Goal: Navigation & Orientation: Find specific page/section

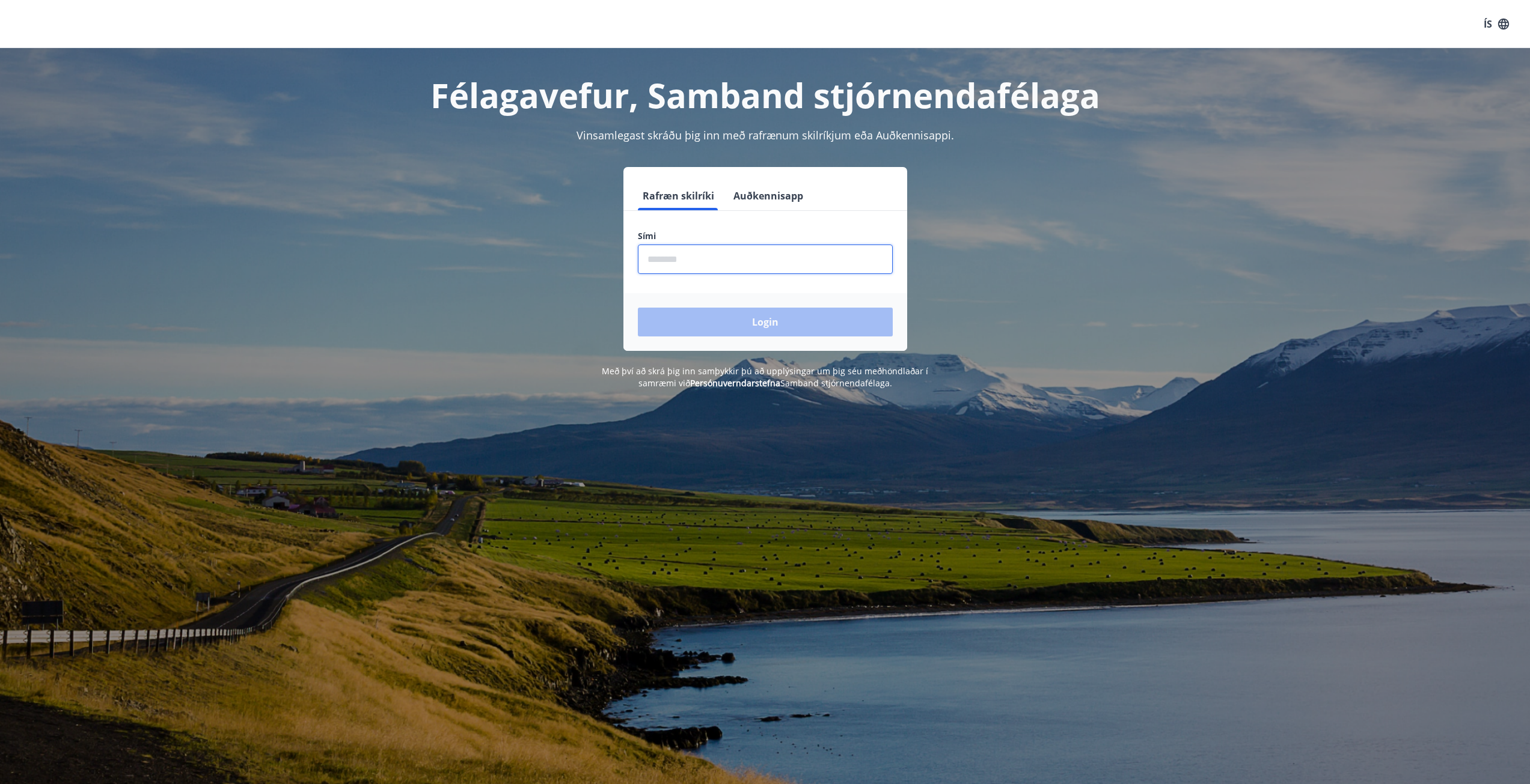
click at [734, 262] on input "phone" at bounding box center [765, 259] width 255 height 29
type input "********"
click at [785, 326] on button "Login" at bounding box center [765, 322] width 255 height 29
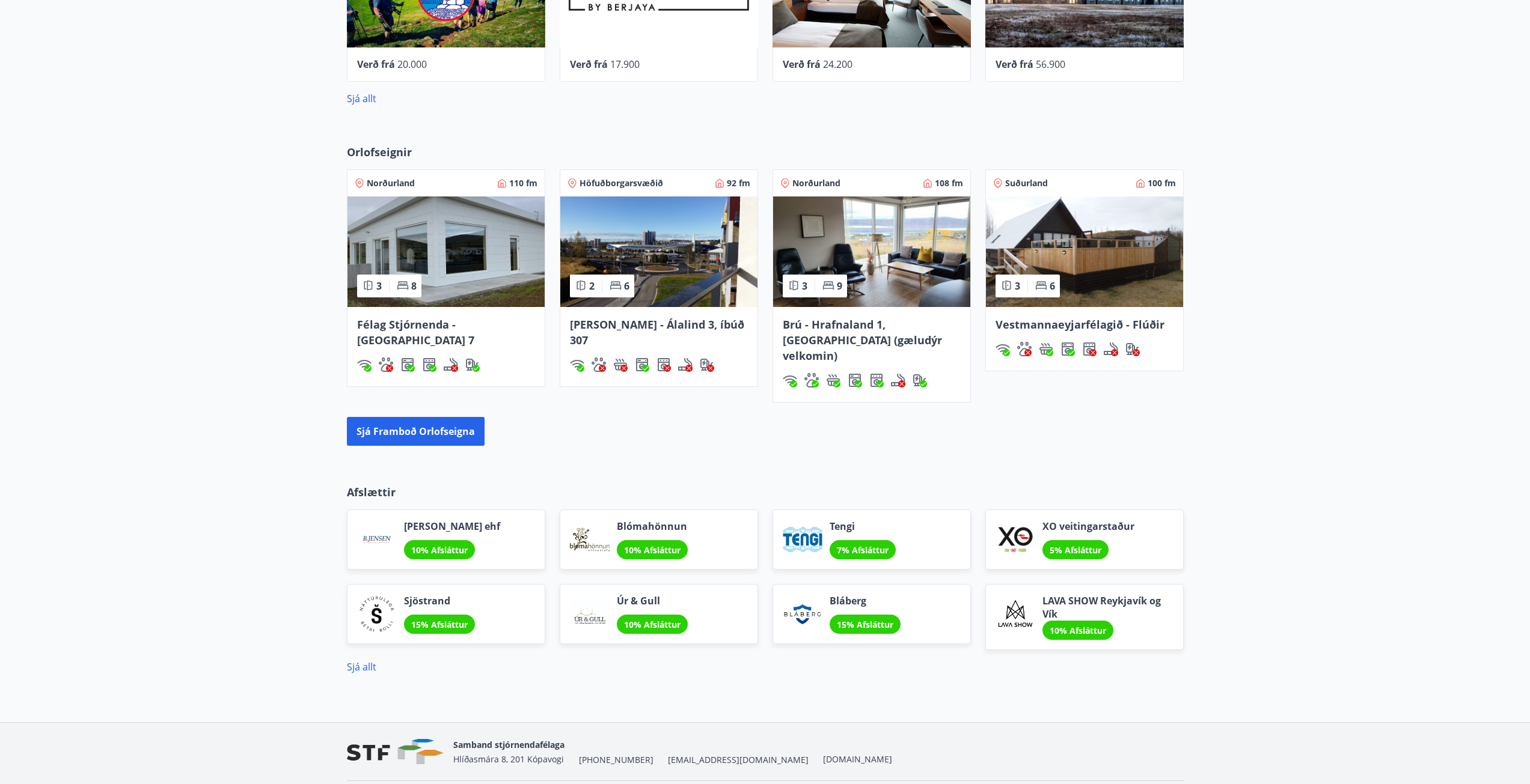
scroll to position [770, 0]
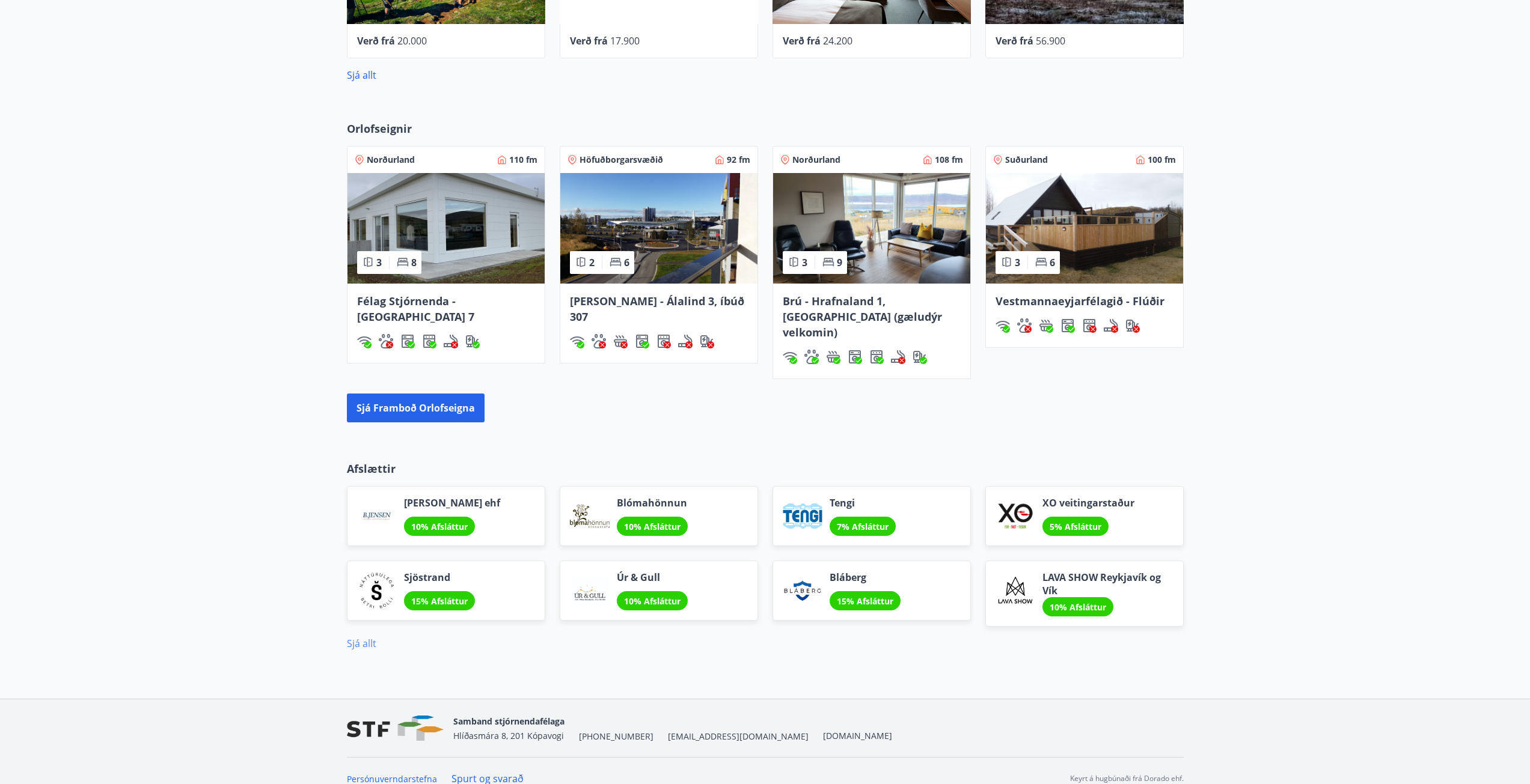
click at [363, 637] on link "Sjá allt" at bounding box center [362, 644] width 29 height 13
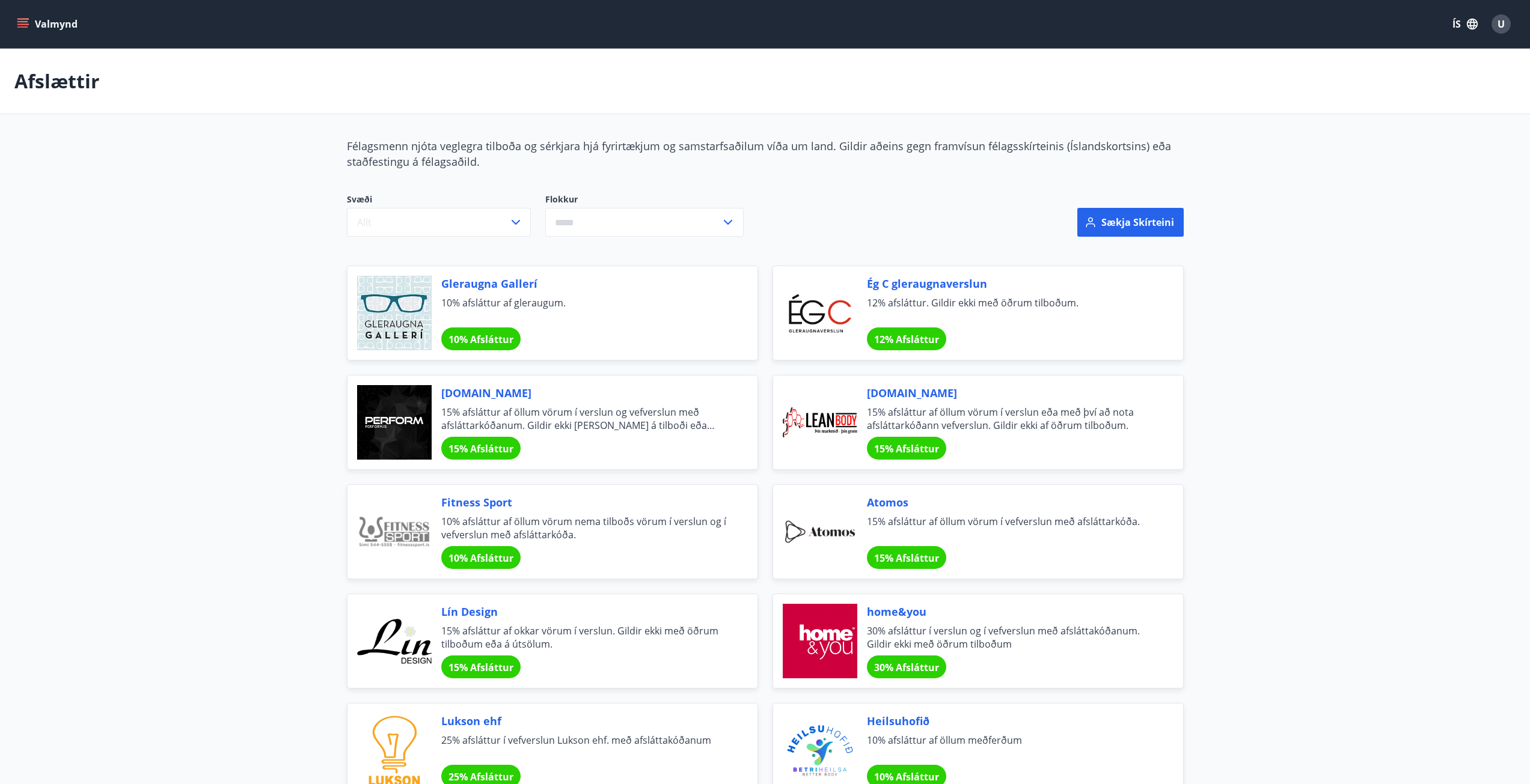
click at [731, 221] on icon at bounding box center [728, 222] width 8 height 5
click at [579, 252] on li "Afþreying" at bounding box center [645, 247] width 197 height 21
type input "*********"
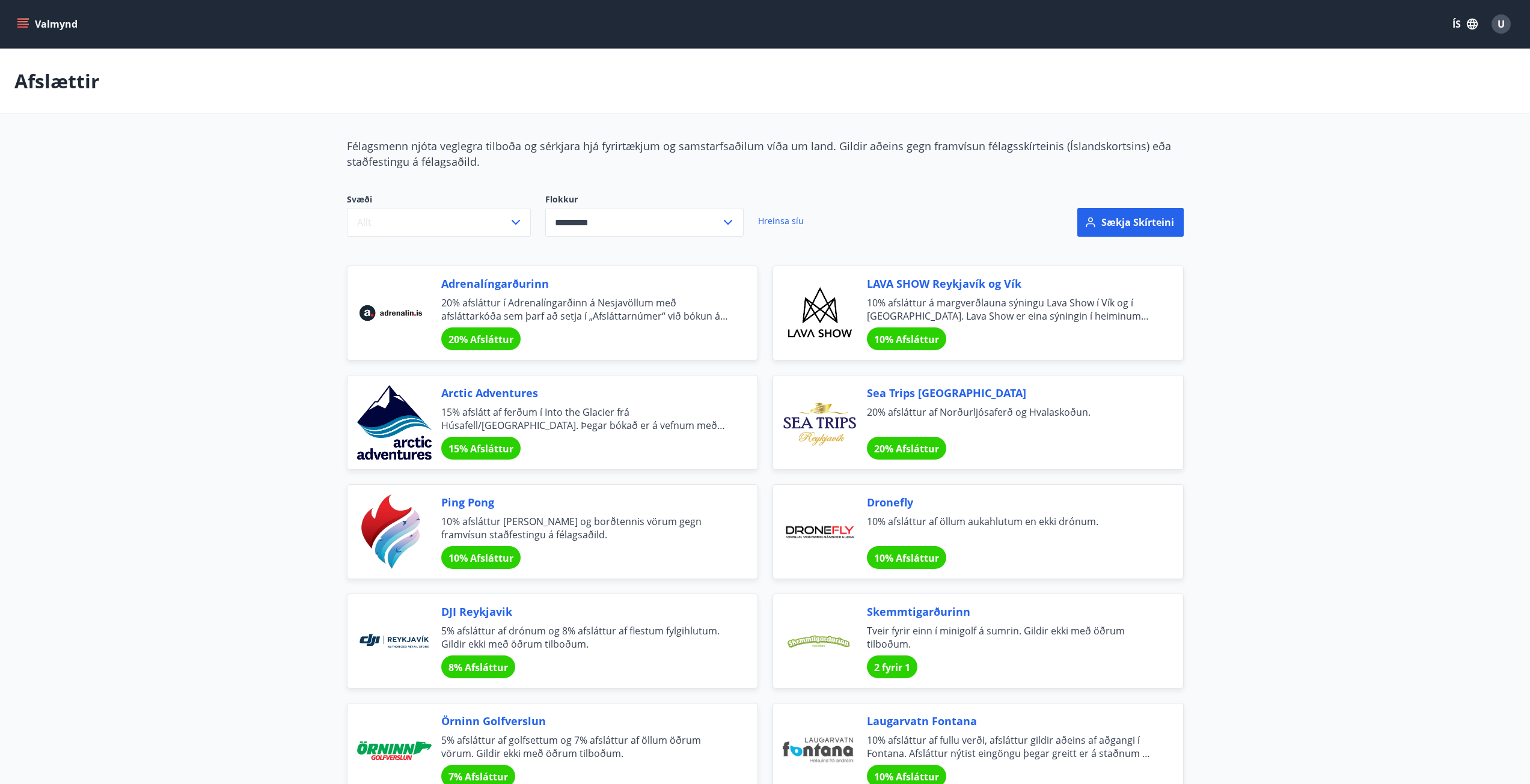
click at [484, 671] on span "8% Afsláttur" at bounding box center [478, 668] width 60 height 13
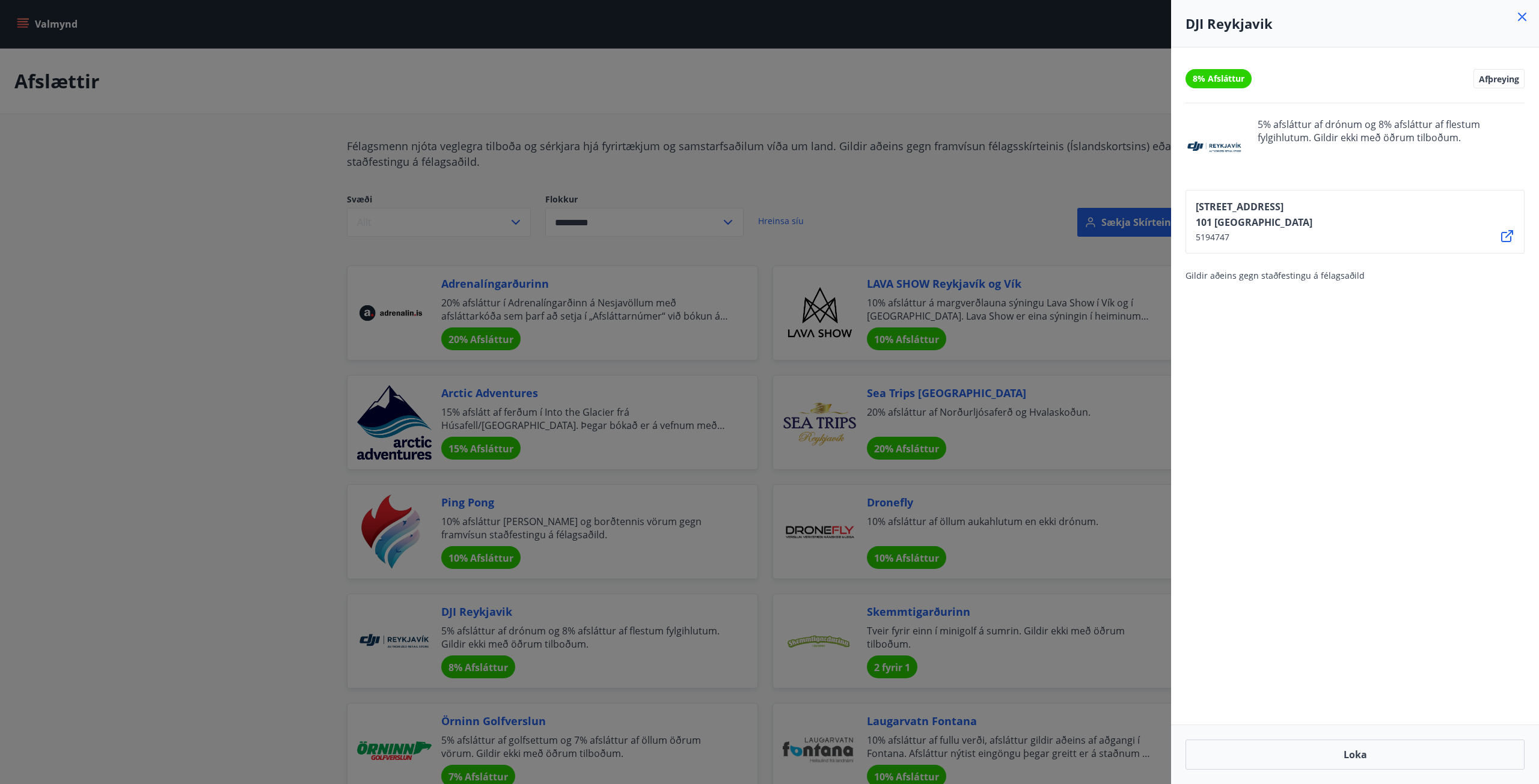
click at [488, 610] on div at bounding box center [770, 392] width 1539 height 784
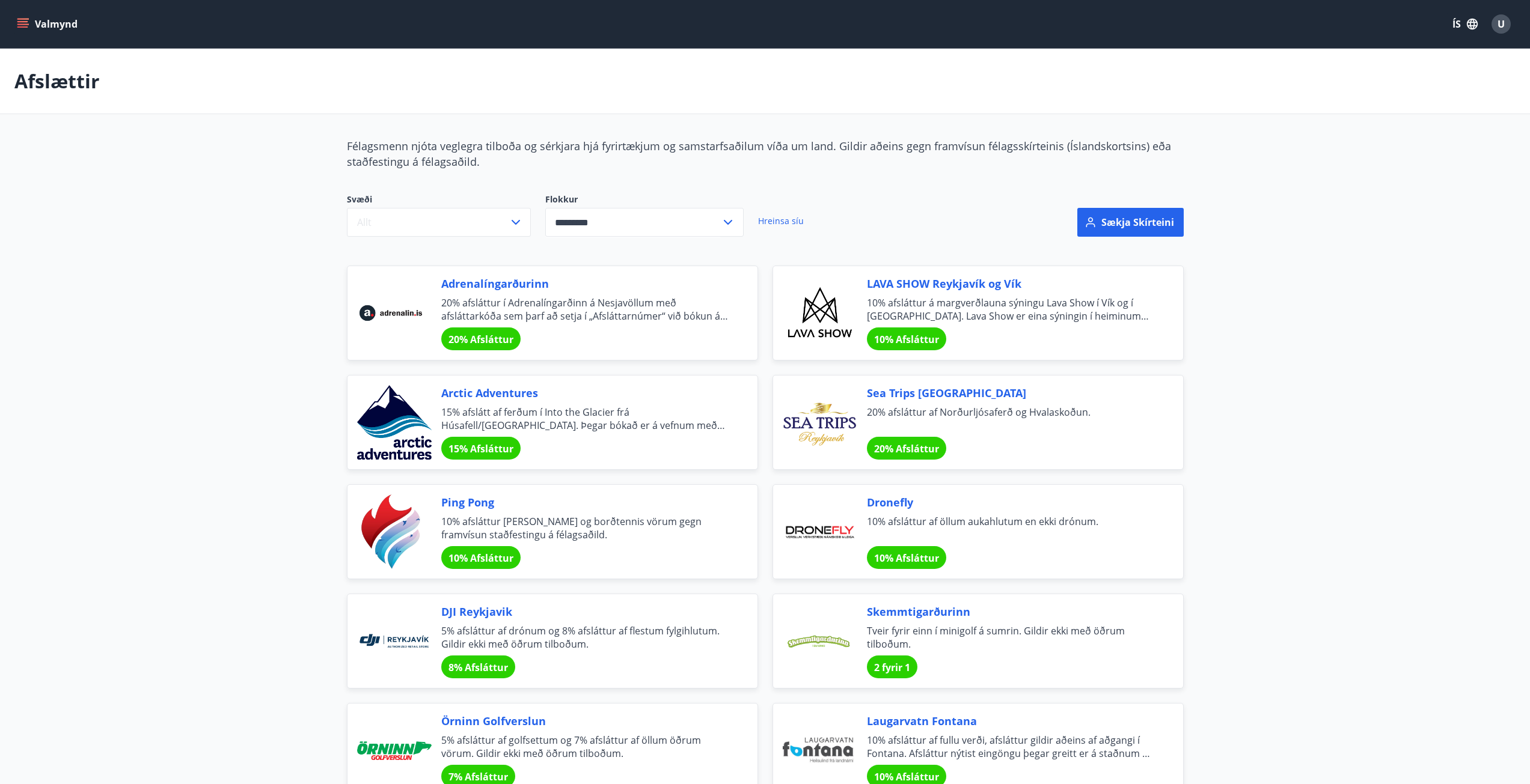
click at [455, 609] on span "DJI Reykjavik" at bounding box center [585, 611] width 287 height 15
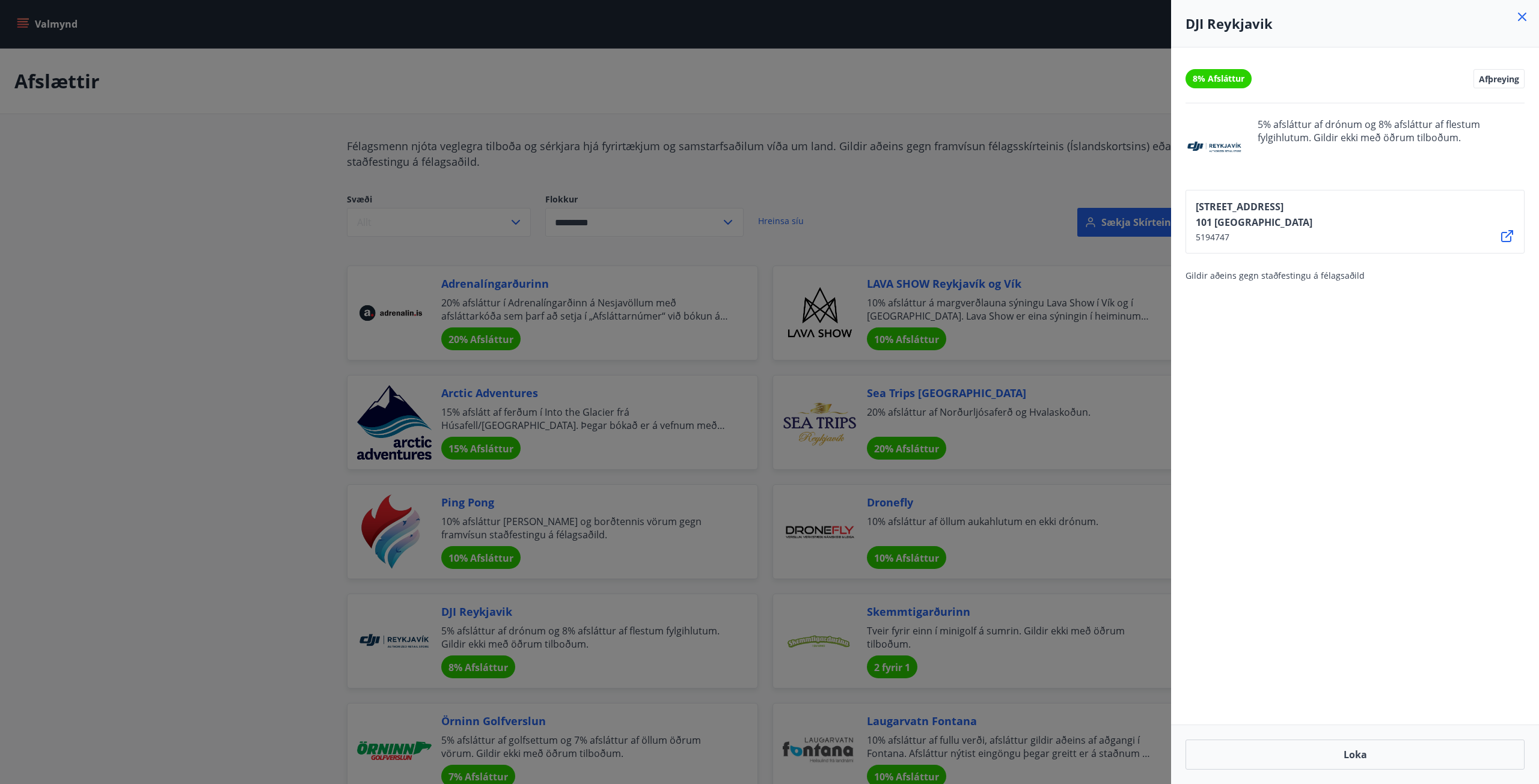
click at [415, 651] on div at bounding box center [770, 392] width 1539 height 784
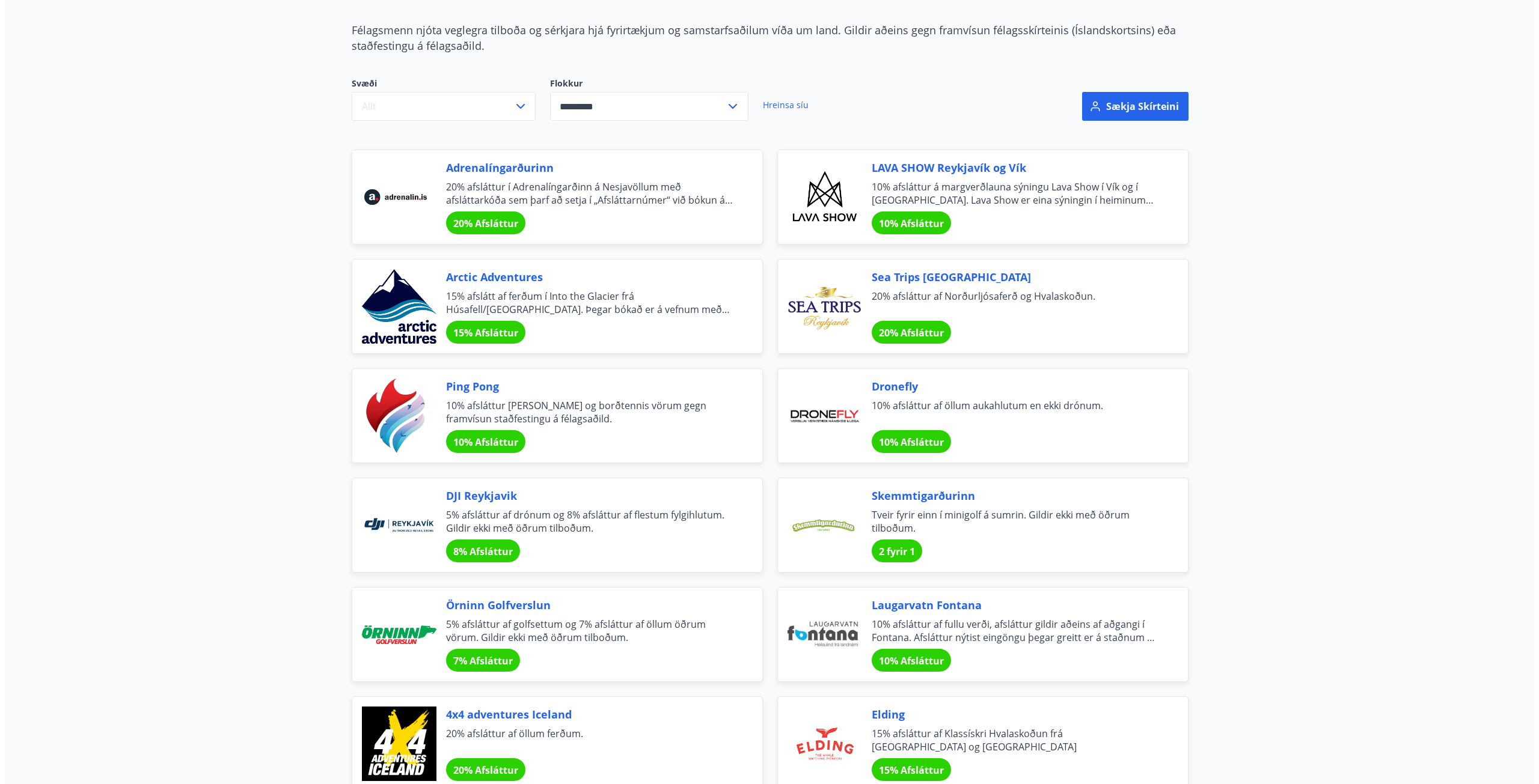
scroll to position [180, 0]
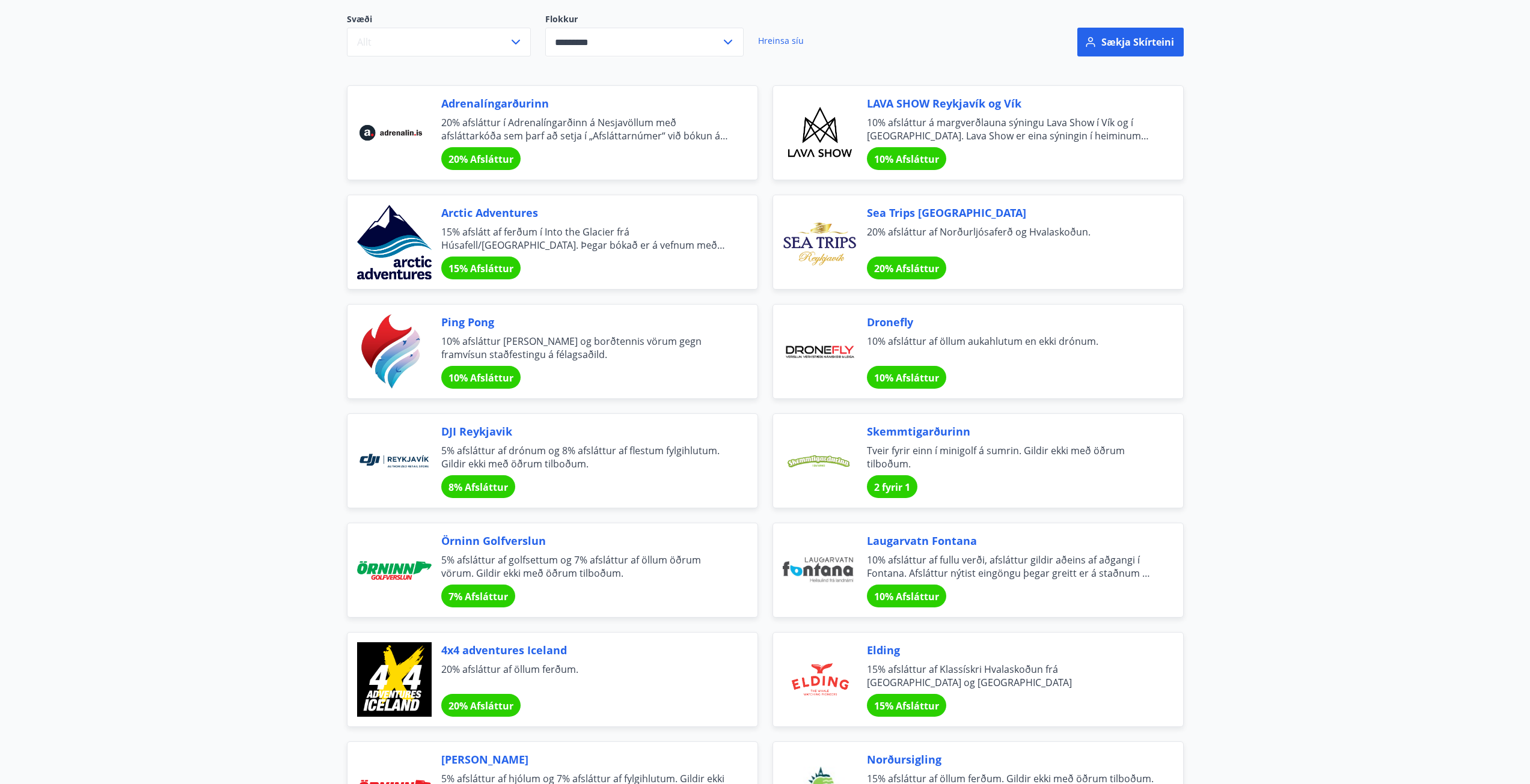
click at [473, 493] on span "8% Afsláttur" at bounding box center [478, 487] width 60 height 13
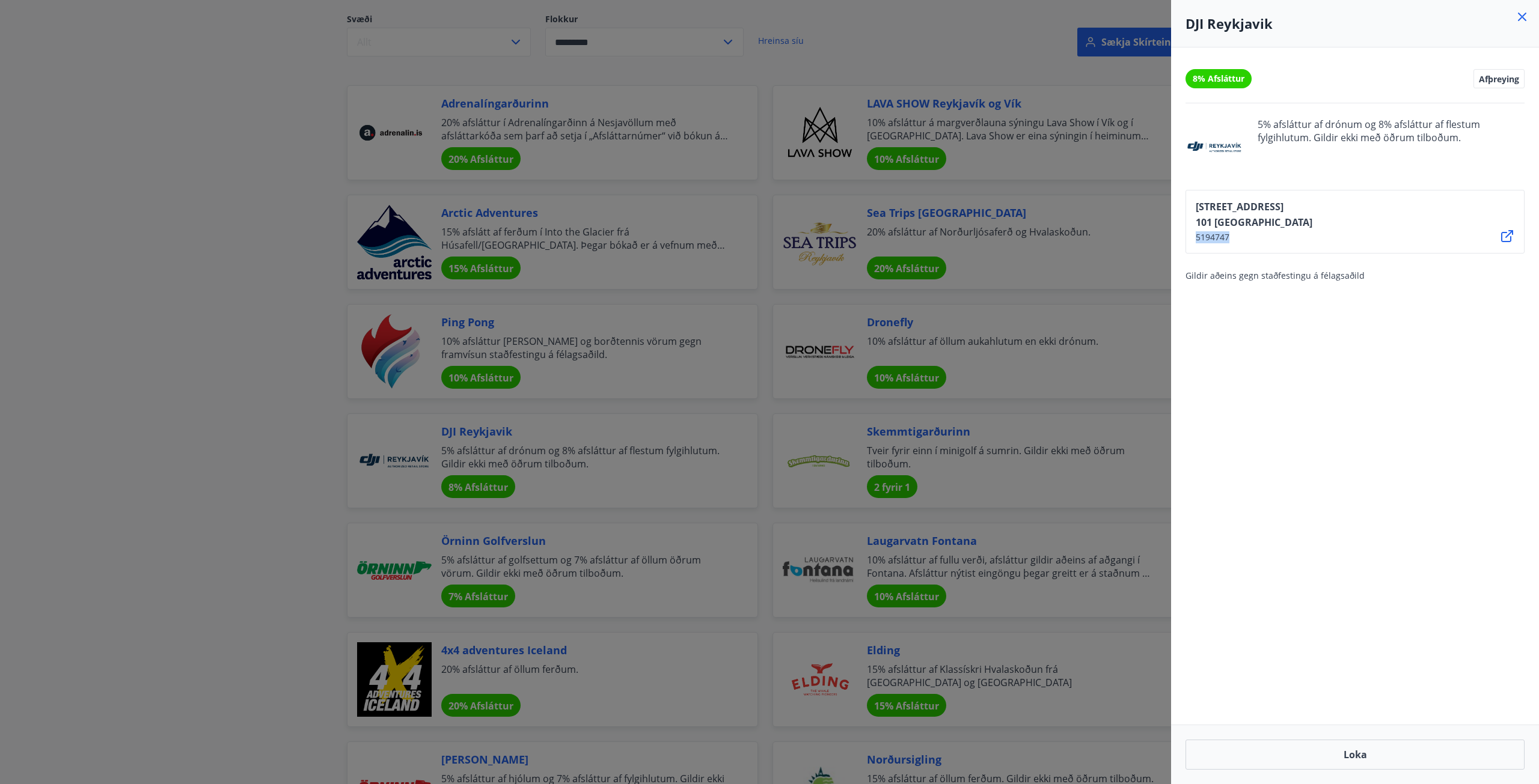
drag, startPoint x: 1239, startPoint y: 234, endPoint x: 1217, endPoint y: 254, distance: 29.7
click at [1190, 236] on div "Lækjargata 2A 101 Reykjavík 5194747" at bounding box center [1355, 221] width 339 height 64
copy span "5194747"
click at [1385, 73] on div "8% Afsláttur Afþreying" at bounding box center [1355, 79] width 339 height 19
click at [1372, 767] on button "Loka" at bounding box center [1355, 755] width 339 height 30
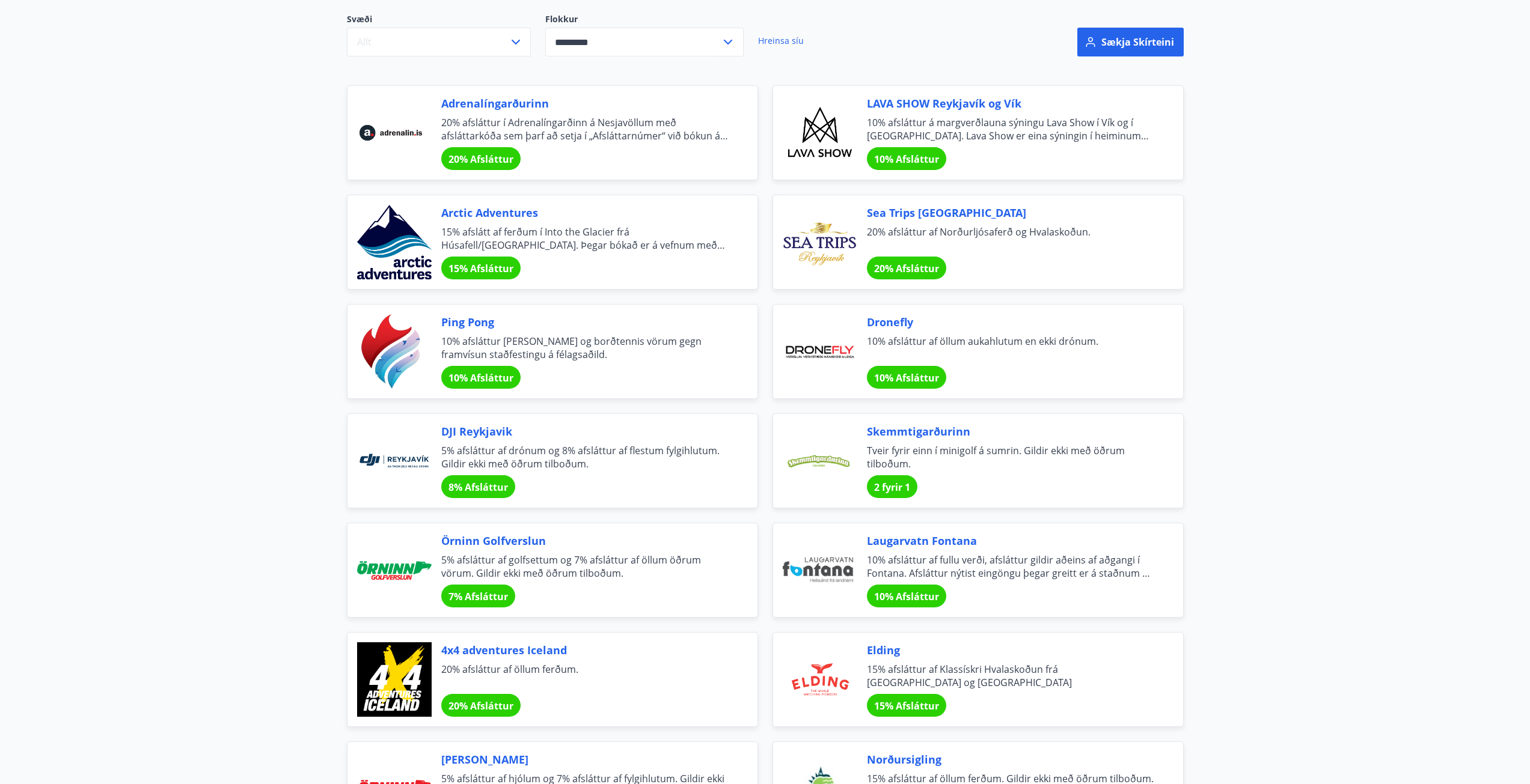
click at [493, 436] on span "DJI Reykjavik" at bounding box center [585, 431] width 287 height 15
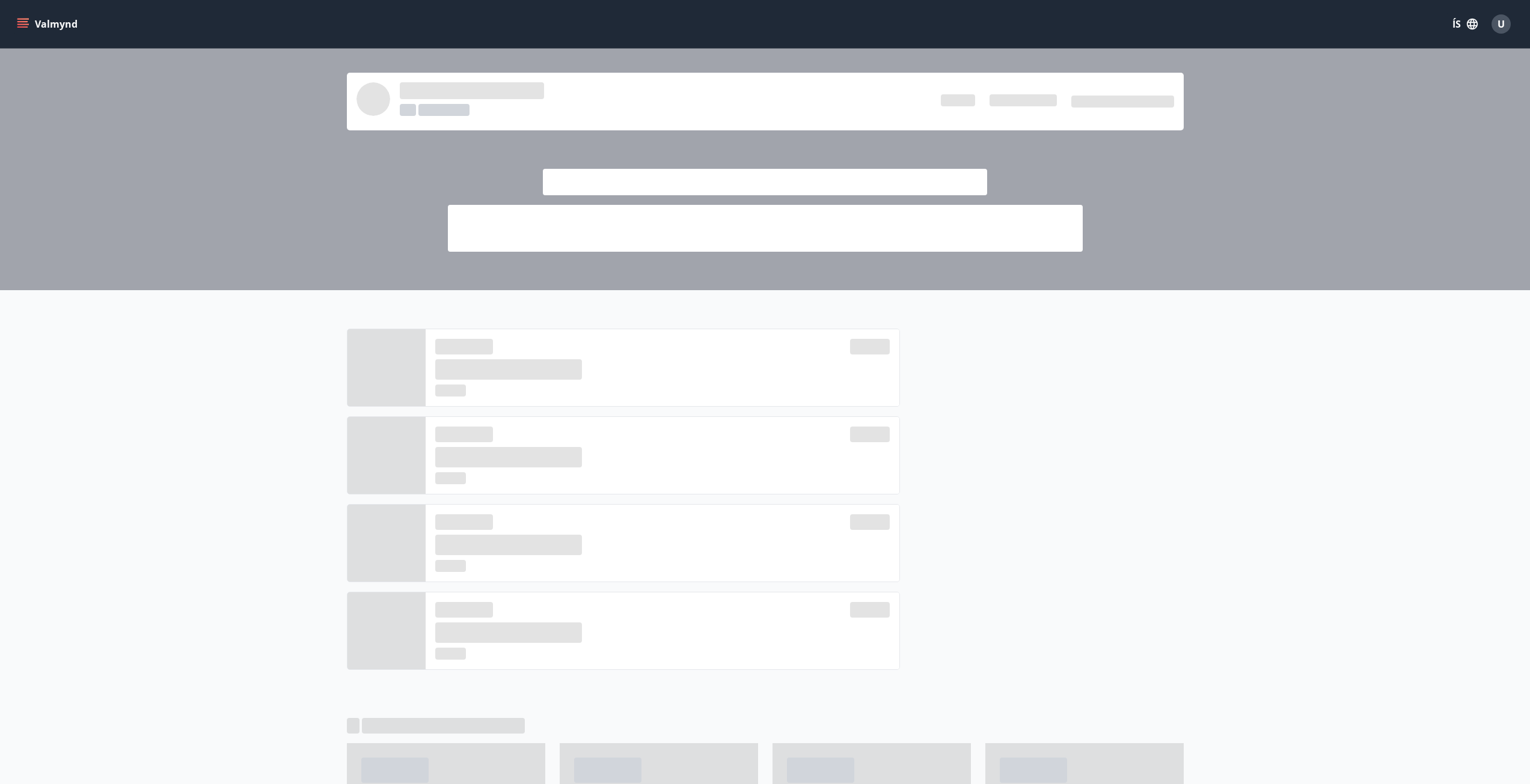
click at [1193, 200] on div at bounding box center [765, 169] width 1530 height 242
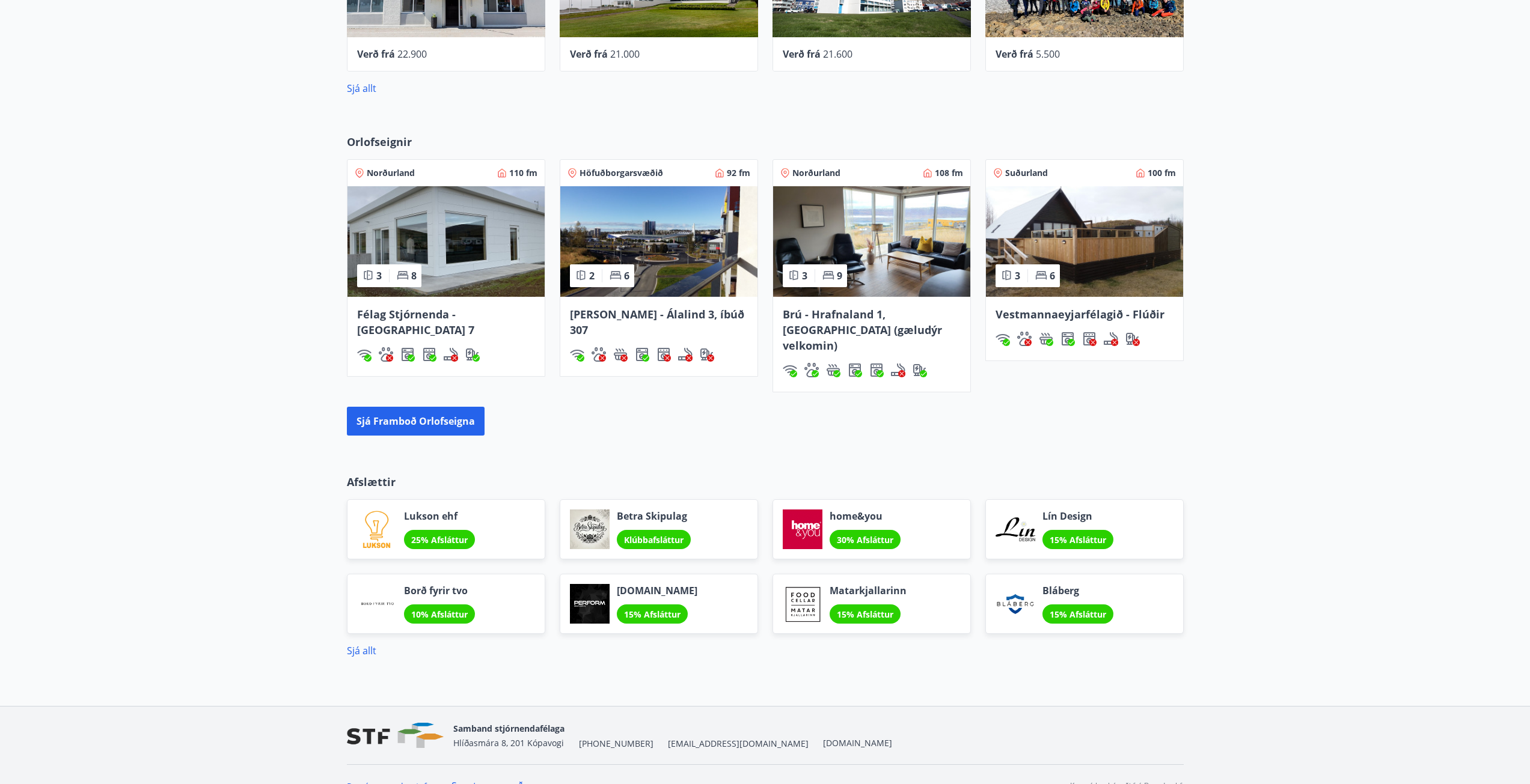
scroll to position [763, 0]
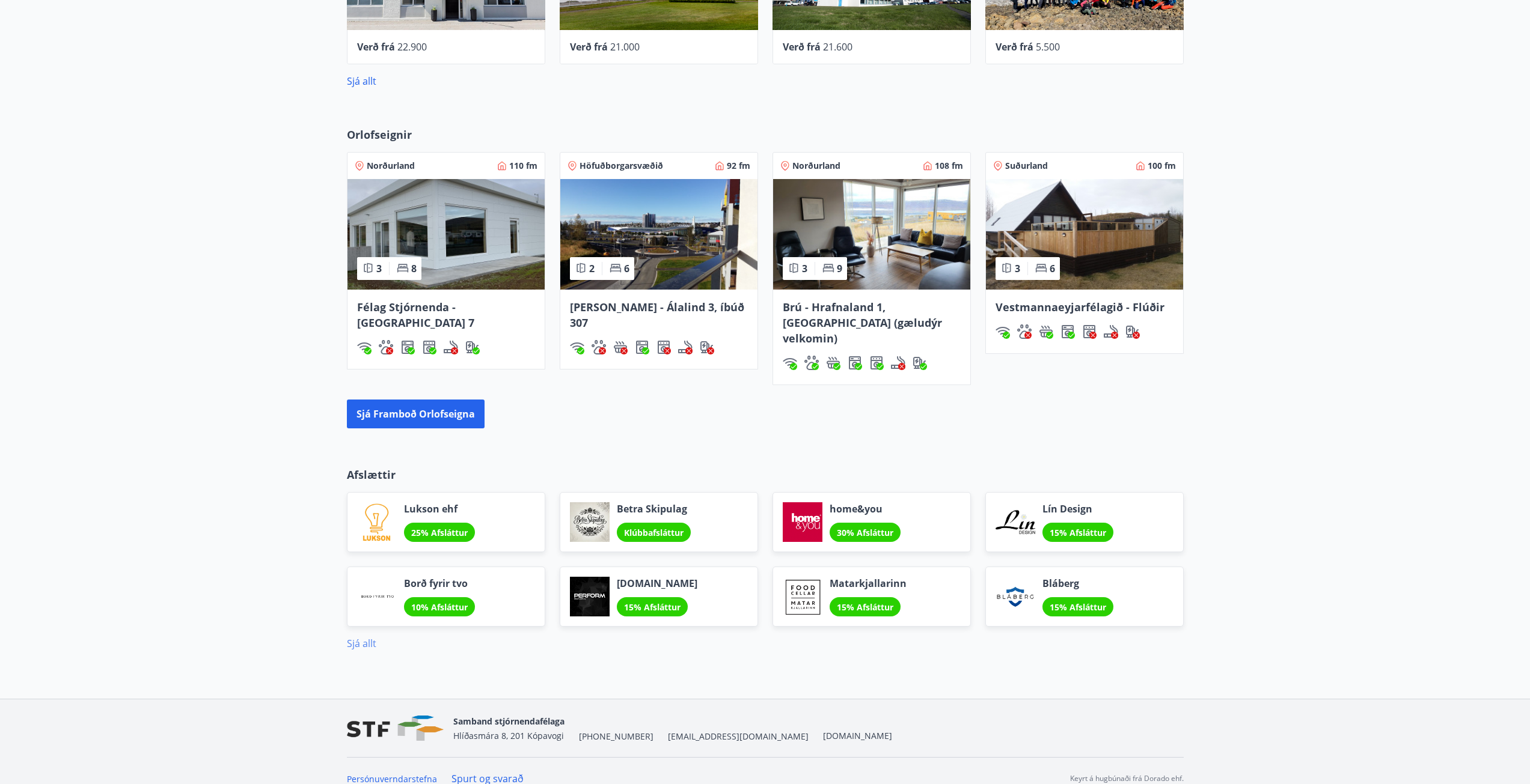
click at [357, 637] on link "Sjá allt" at bounding box center [362, 644] width 29 height 13
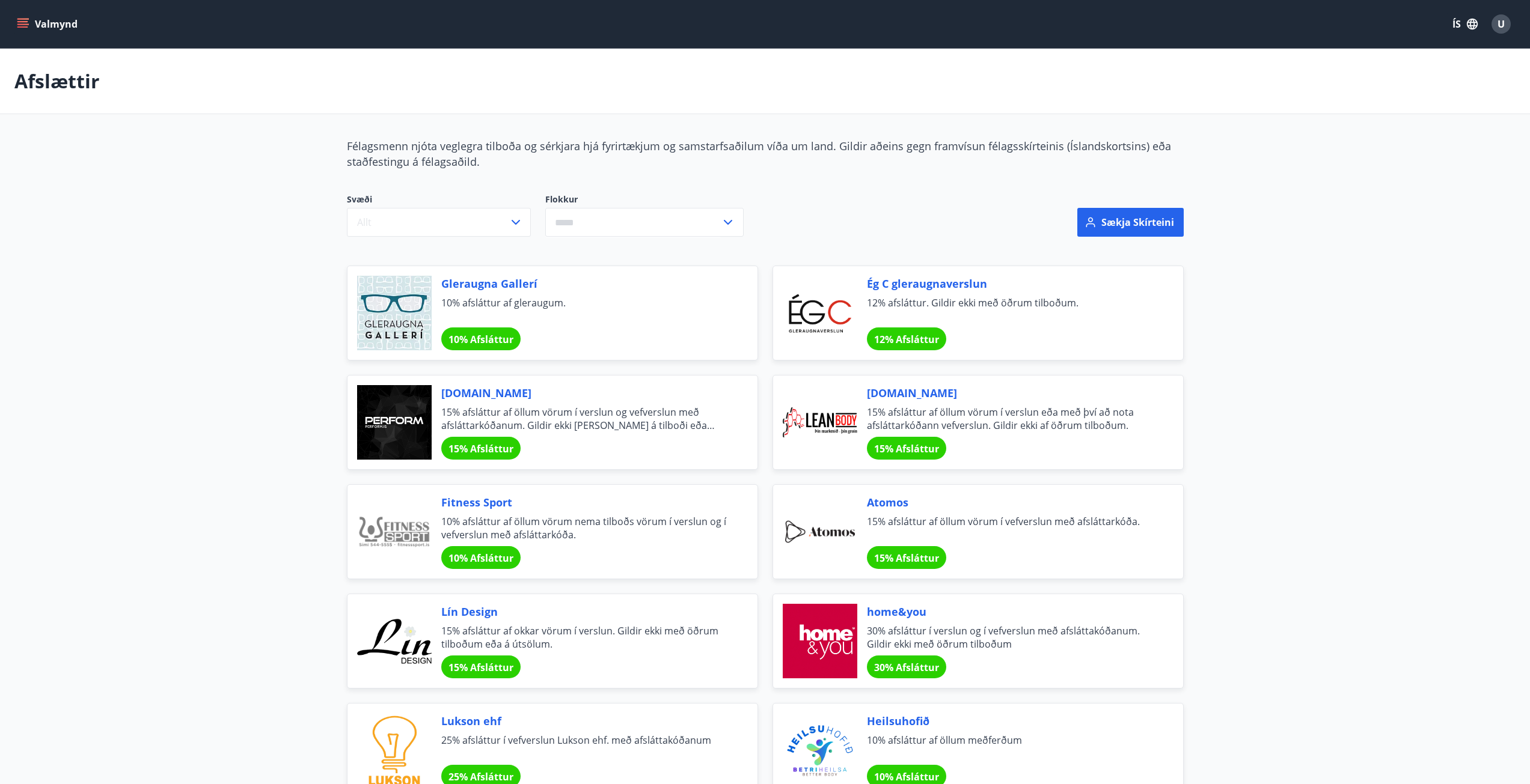
click at [24, 22] on icon "menu" at bounding box center [23, 22] width 11 height 1
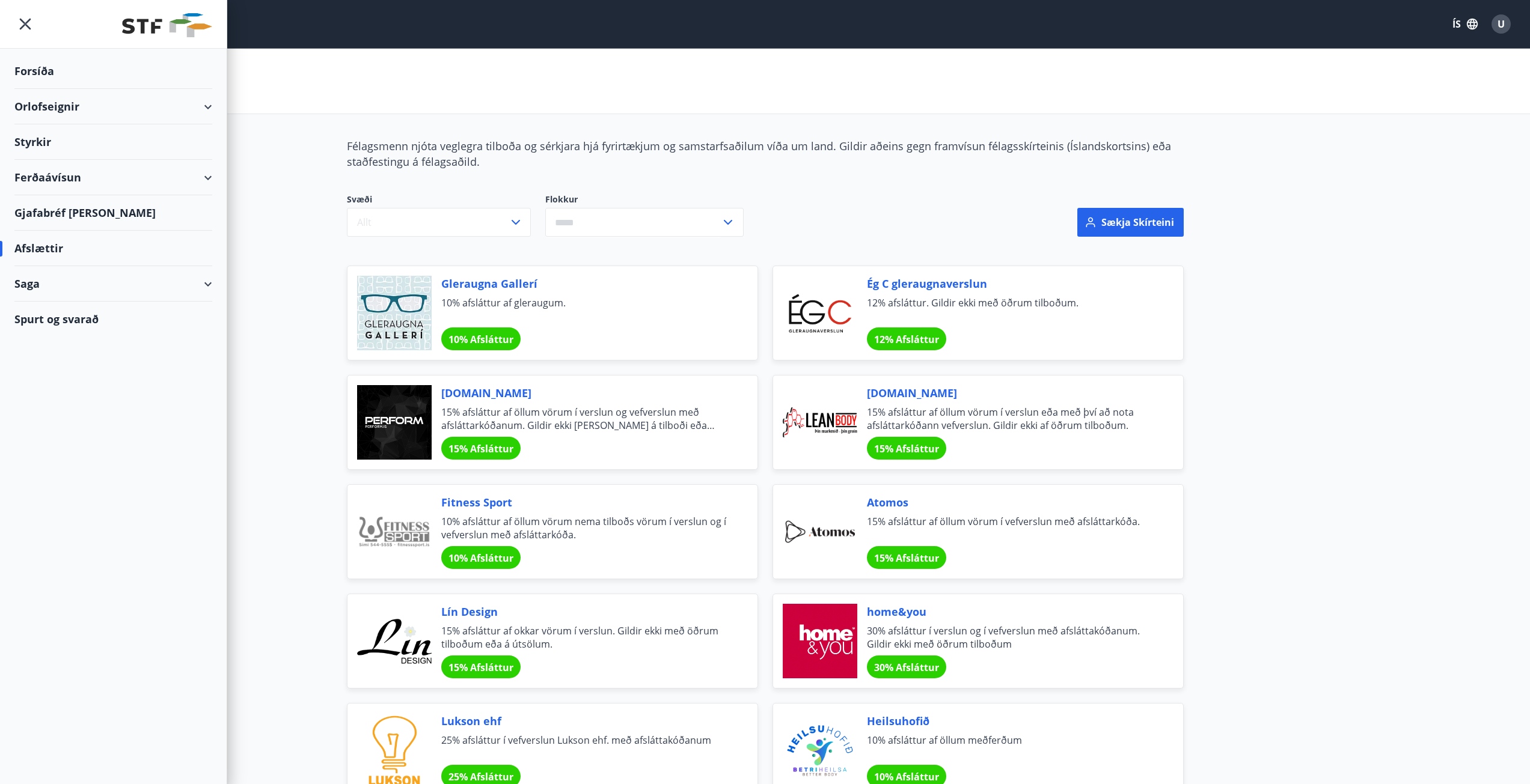
click at [53, 245] on div "Afslættir" at bounding box center [113, 248] width 198 height 35
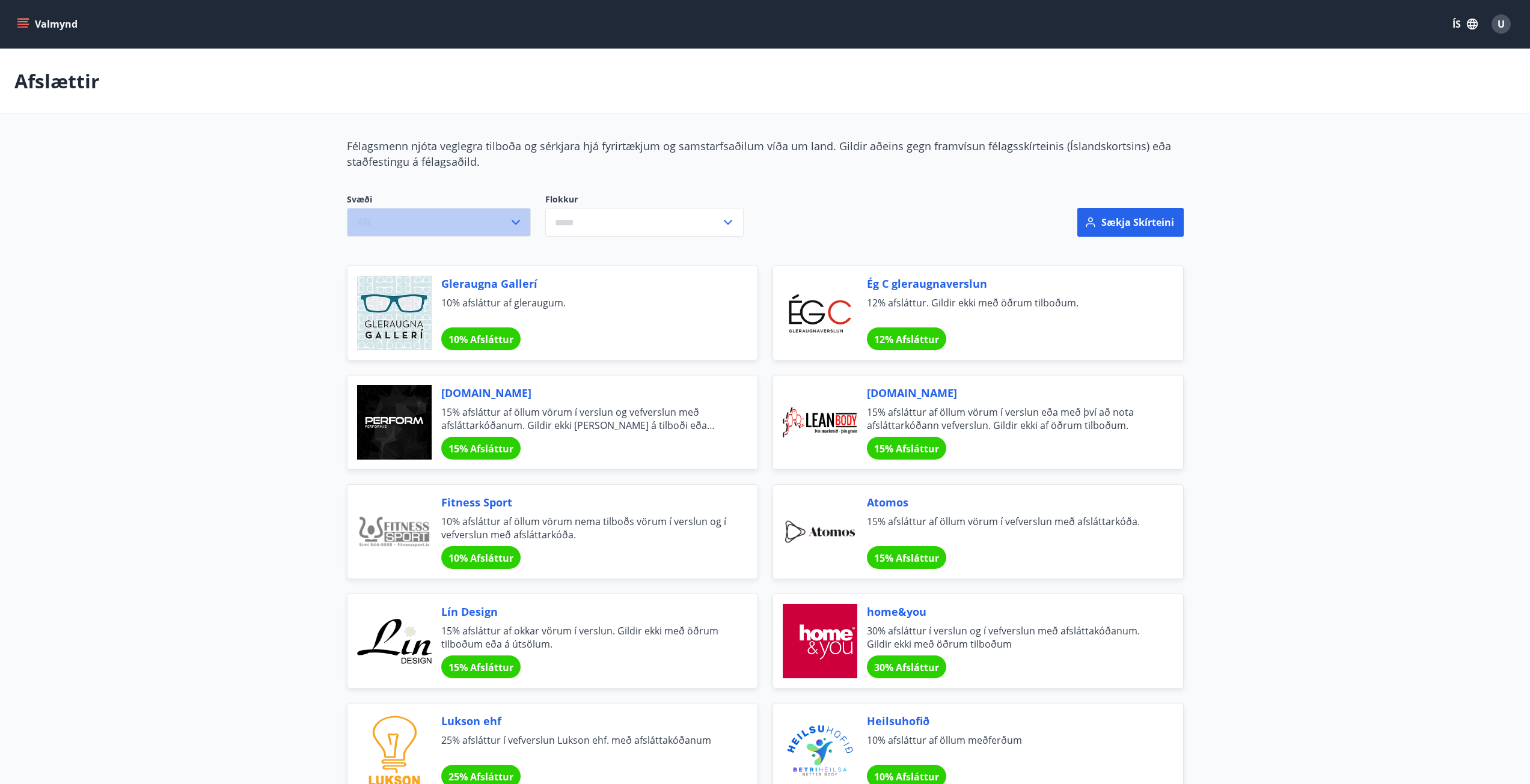
click at [518, 228] on icon "button" at bounding box center [516, 223] width 15 height 15
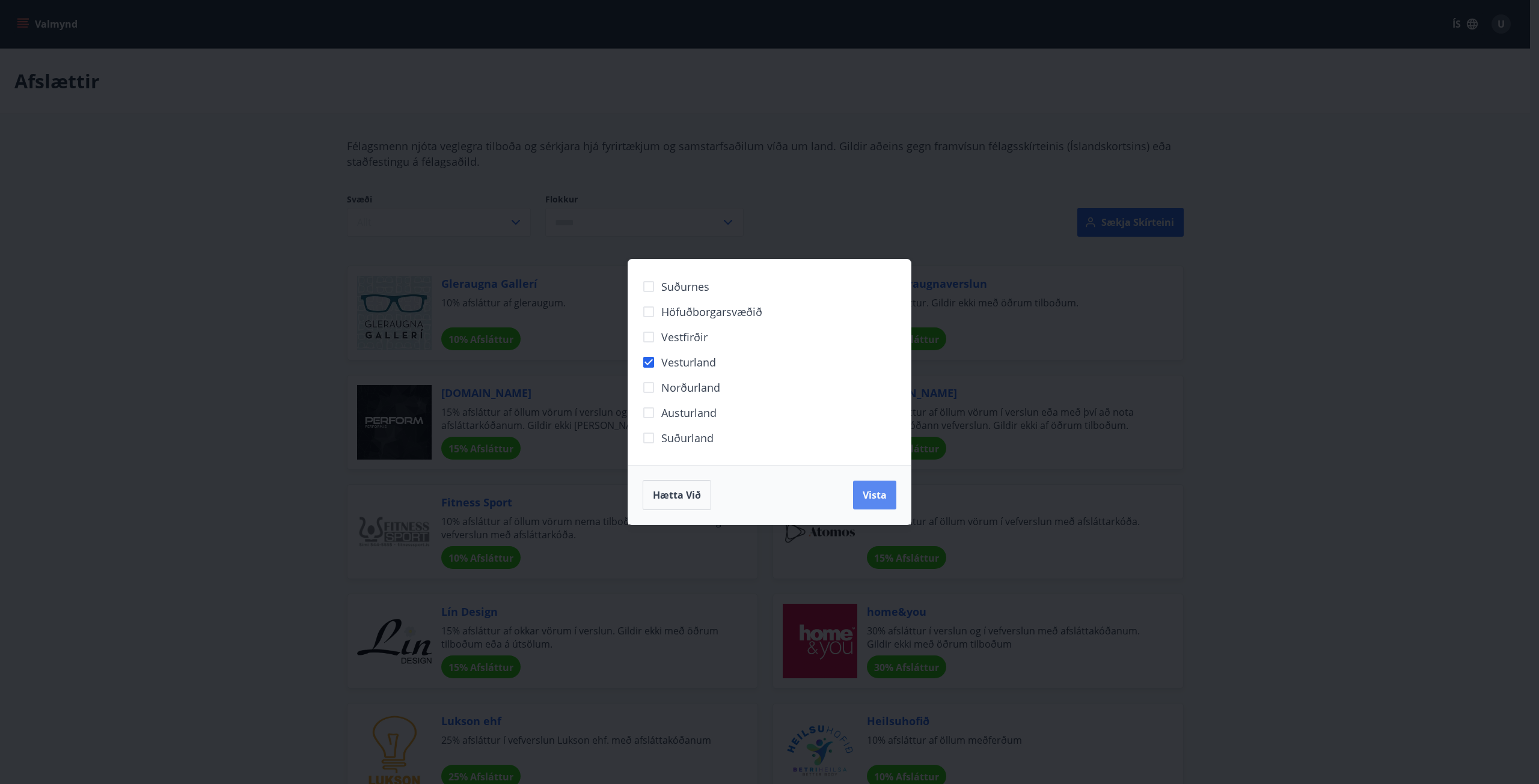
click at [863, 500] on span "Vista" at bounding box center [875, 495] width 24 height 13
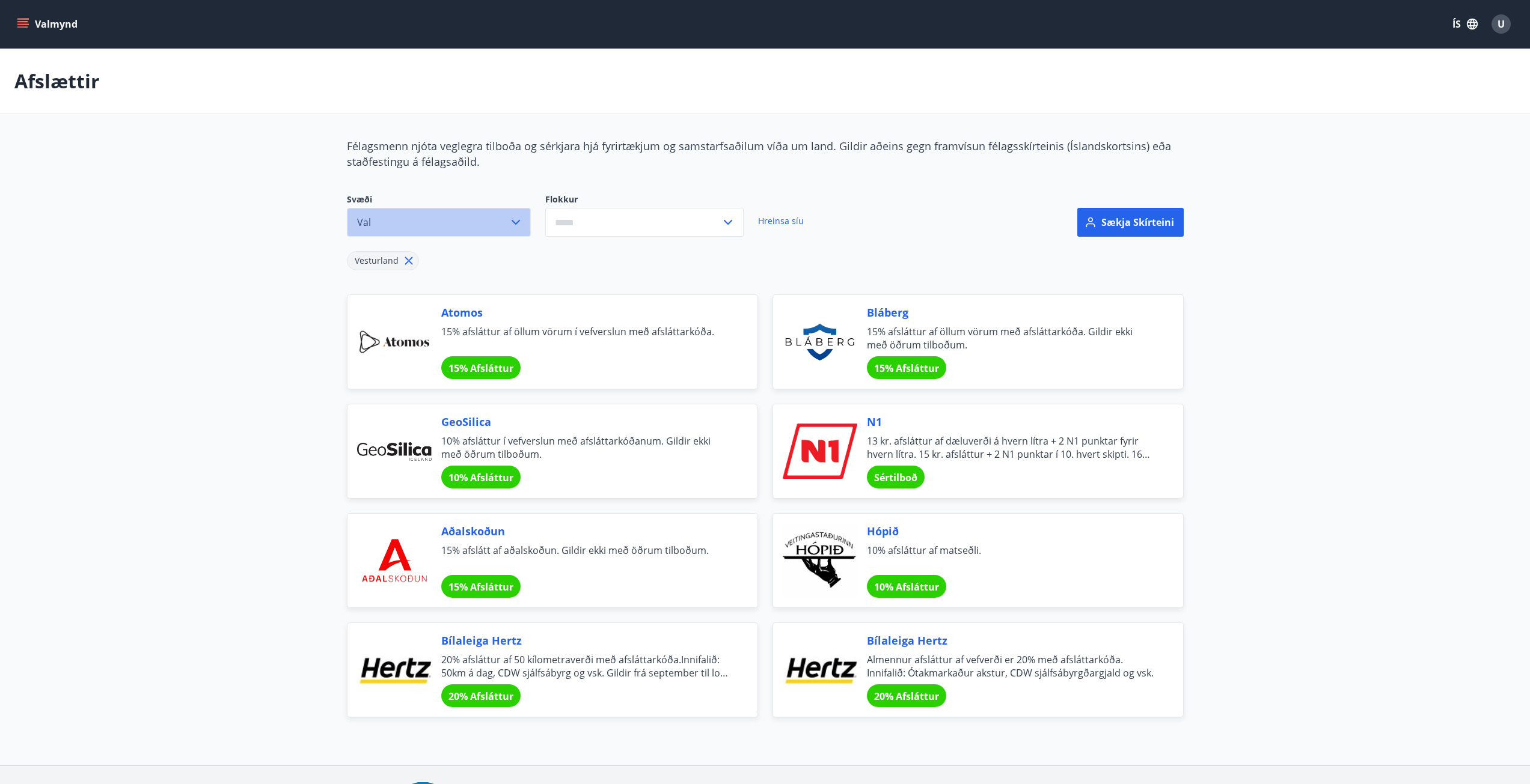
click at [523, 218] on button "Val" at bounding box center [439, 222] width 184 height 29
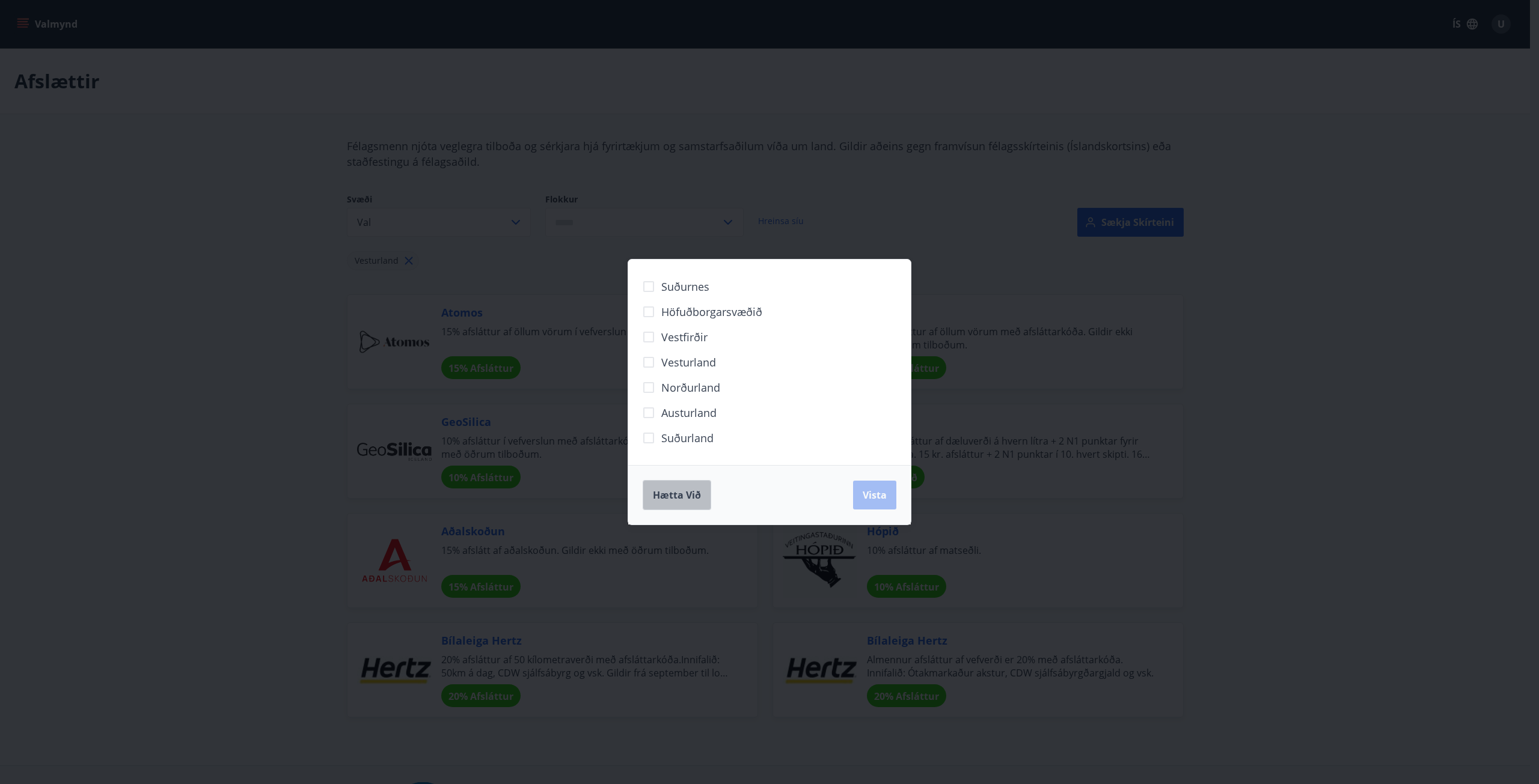
click at [686, 489] on span "Hætta við" at bounding box center [676, 495] width 48 height 13
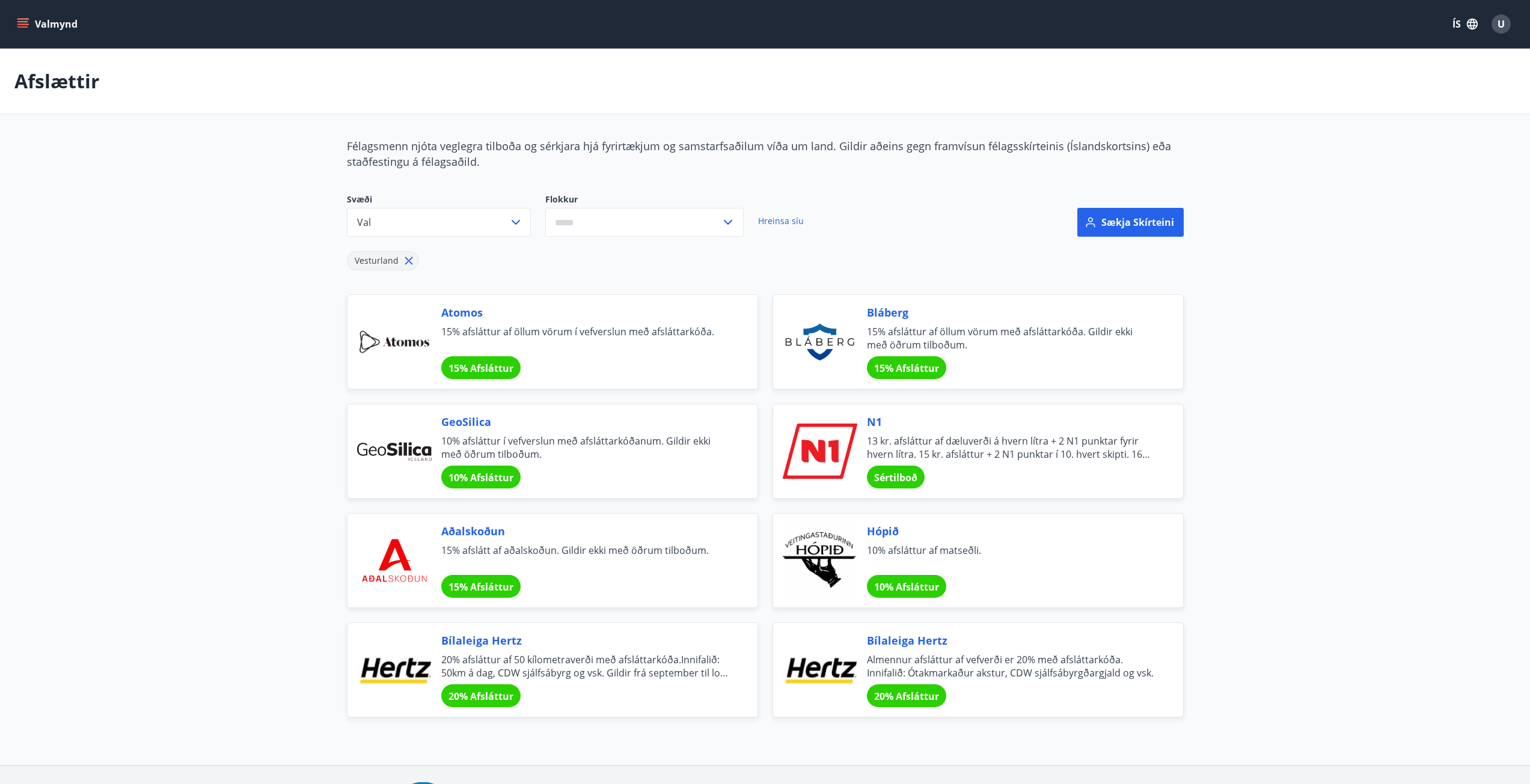
click at [22, 29] on icon "menu" at bounding box center [23, 24] width 12 height 12
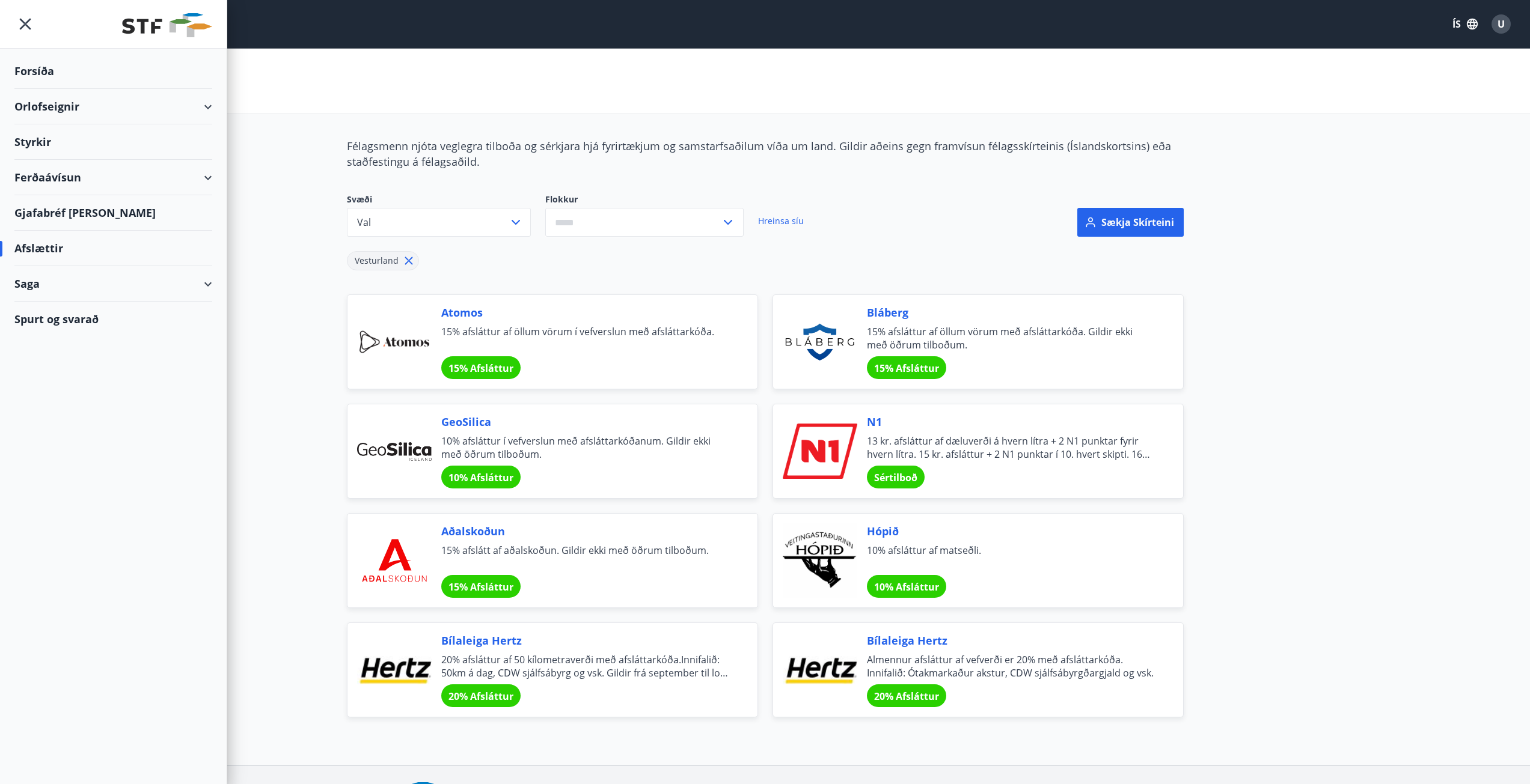
click at [68, 104] on div "Orlofseignir" at bounding box center [113, 107] width 198 height 35
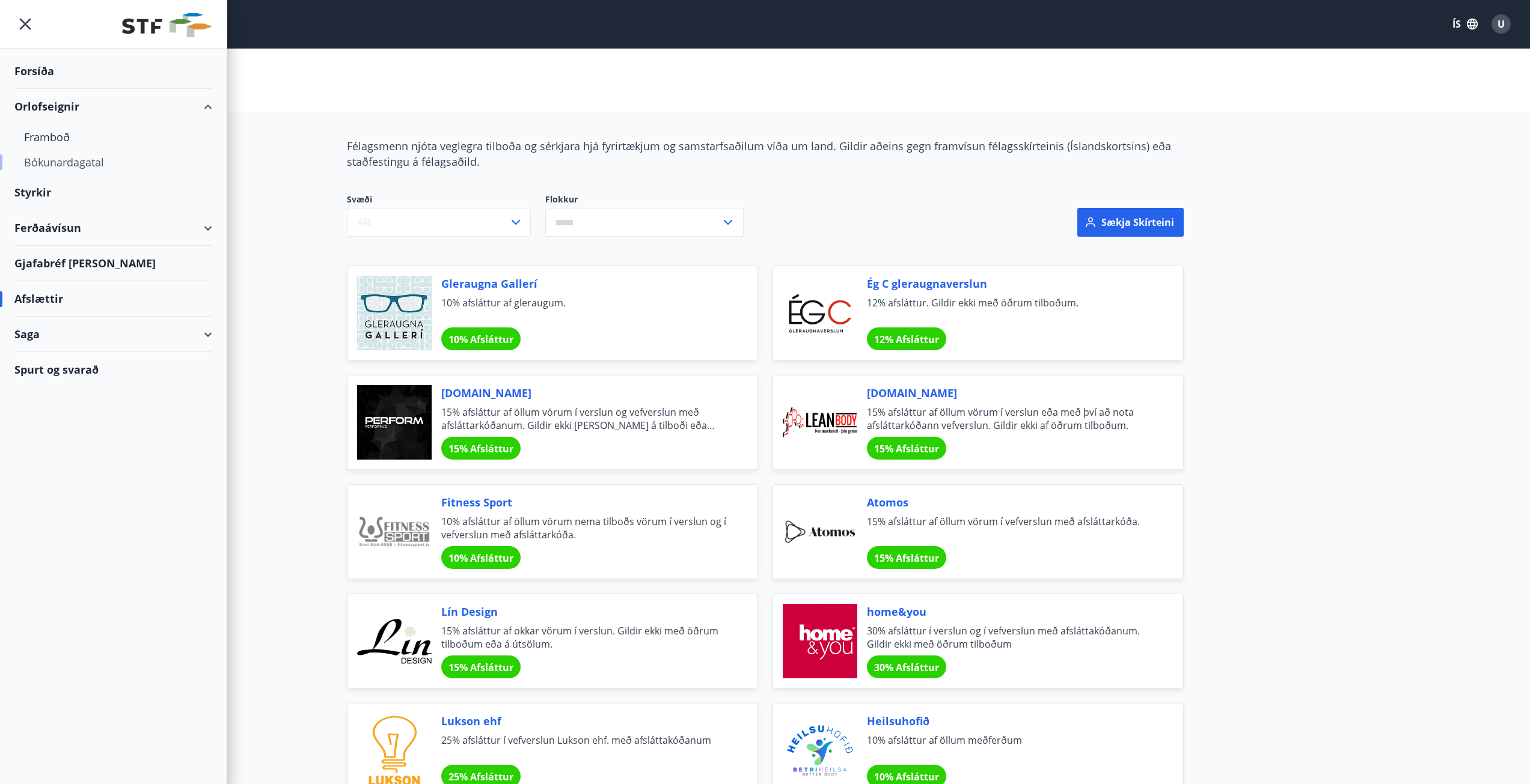
click at [48, 161] on div "Bókunardagatal" at bounding box center [113, 162] width 179 height 25
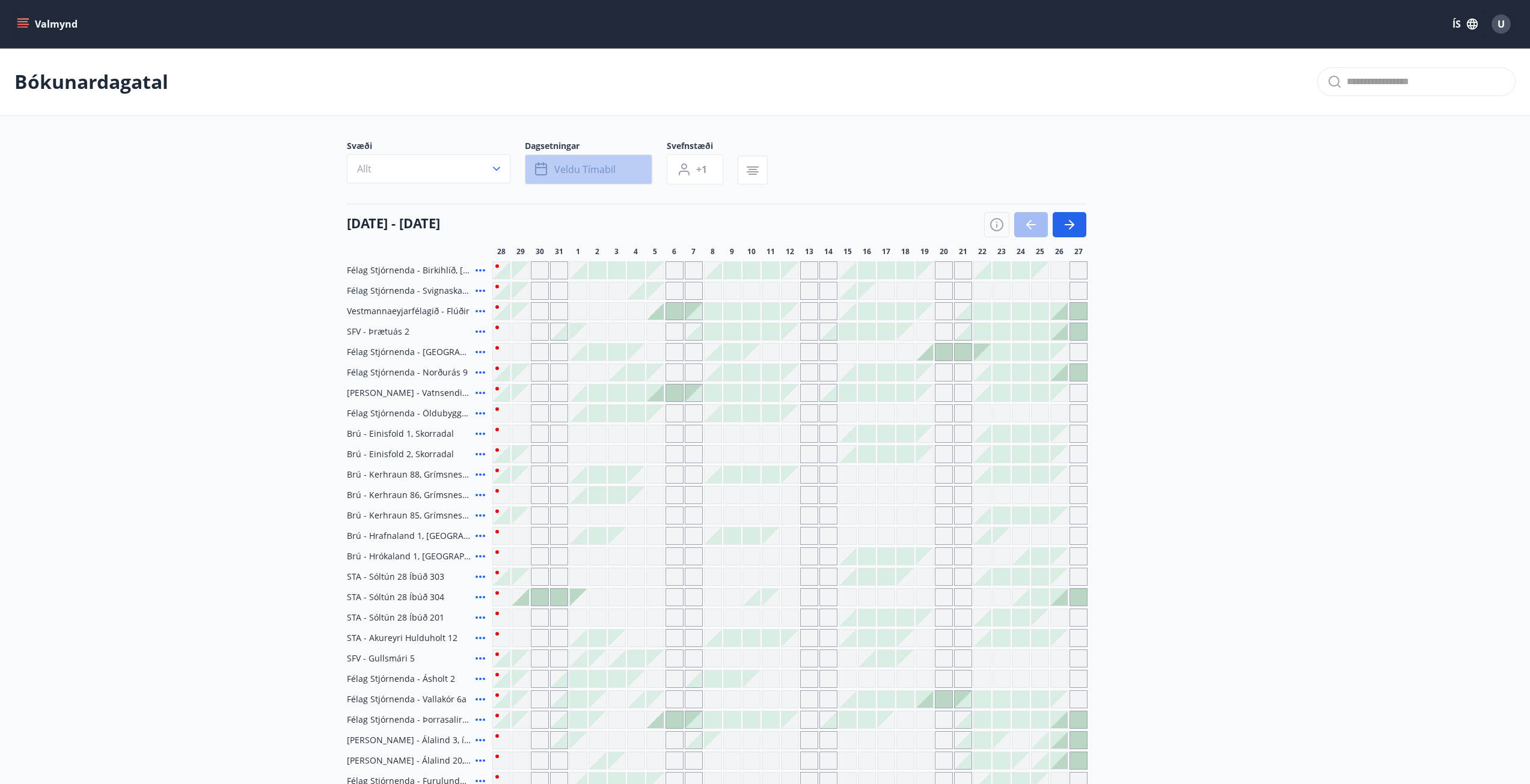
click at [574, 167] on span "Veldu tímabil" at bounding box center [585, 170] width 61 height 13
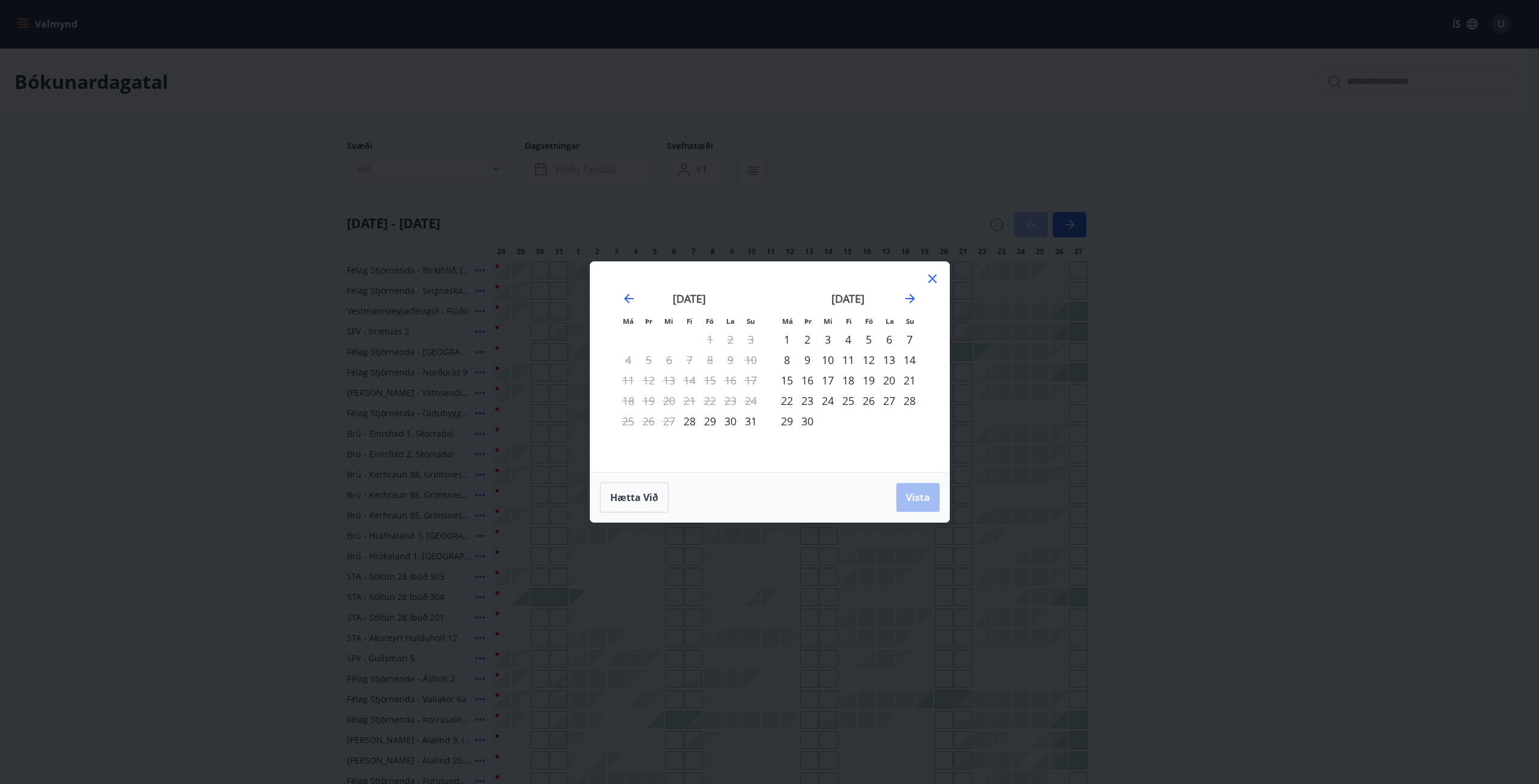
click at [711, 421] on div "29" at bounding box center [710, 421] width 21 height 21
click at [744, 421] on div "31" at bounding box center [751, 421] width 21 height 21
click at [919, 504] on button "Vista" at bounding box center [917, 497] width 43 height 29
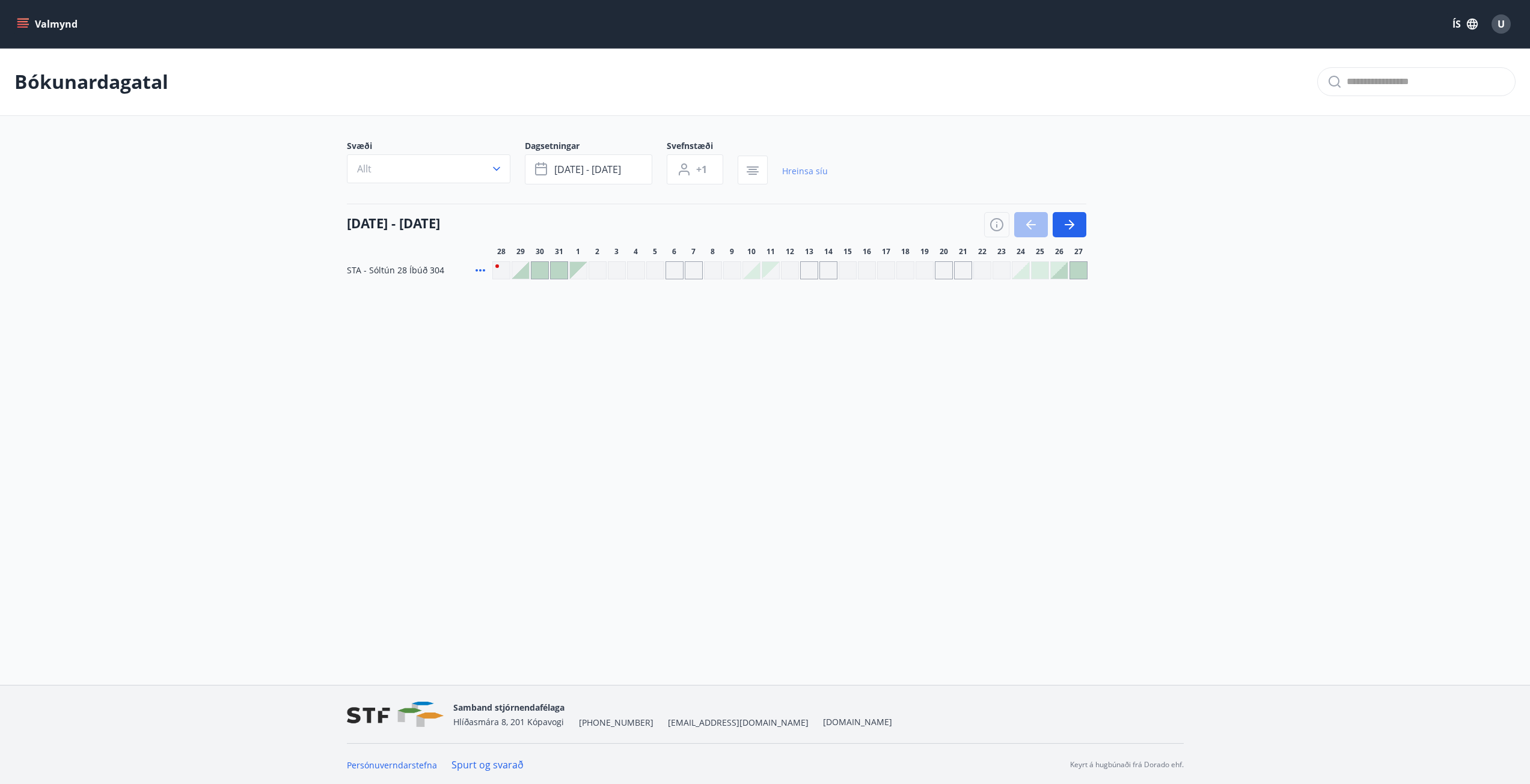
click at [803, 170] on link "Hreinsa síu" at bounding box center [805, 171] width 46 height 26
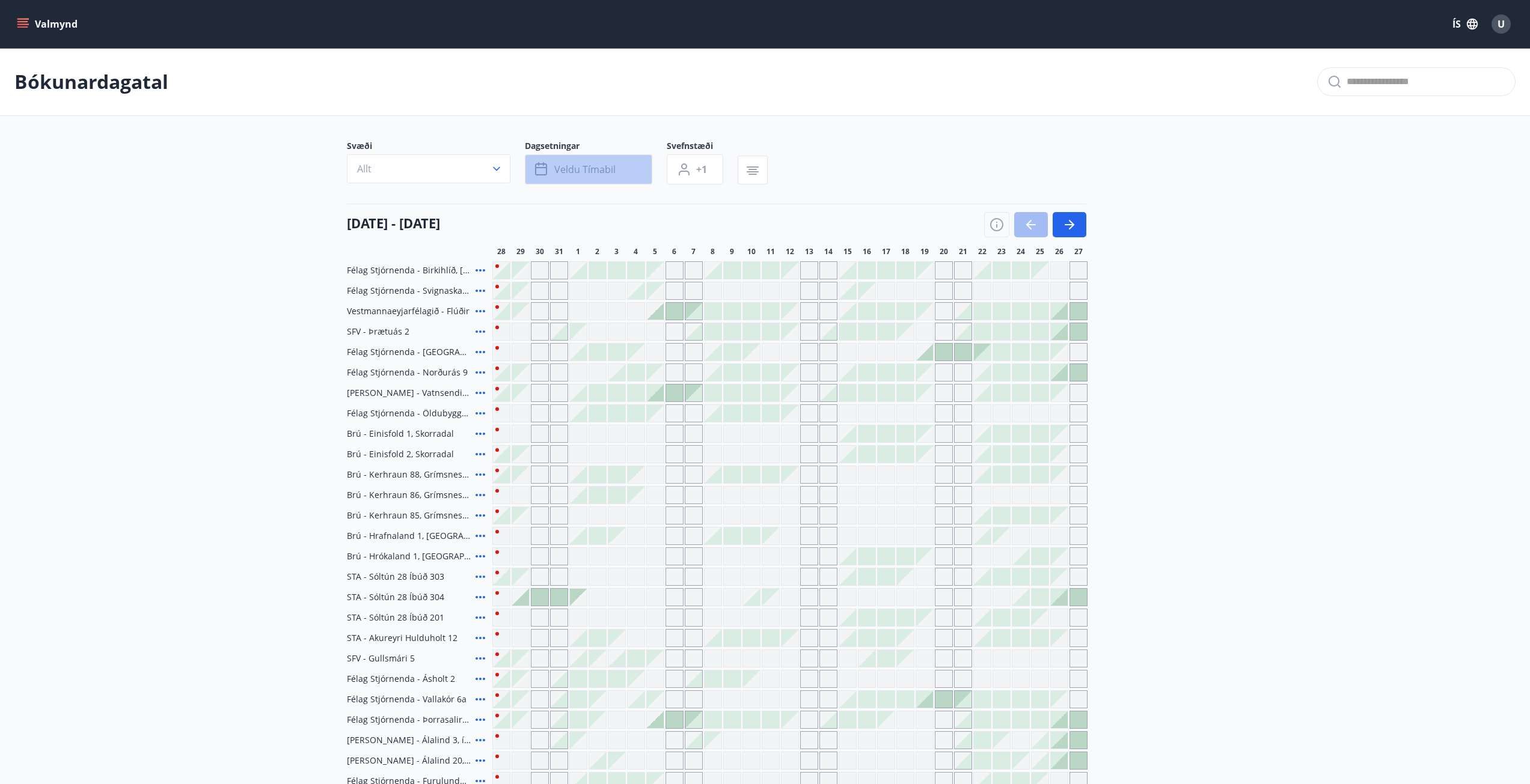
click at [568, 170] on span "Veldu tímabil" at bounding box center [585, 170] width 61 height 13
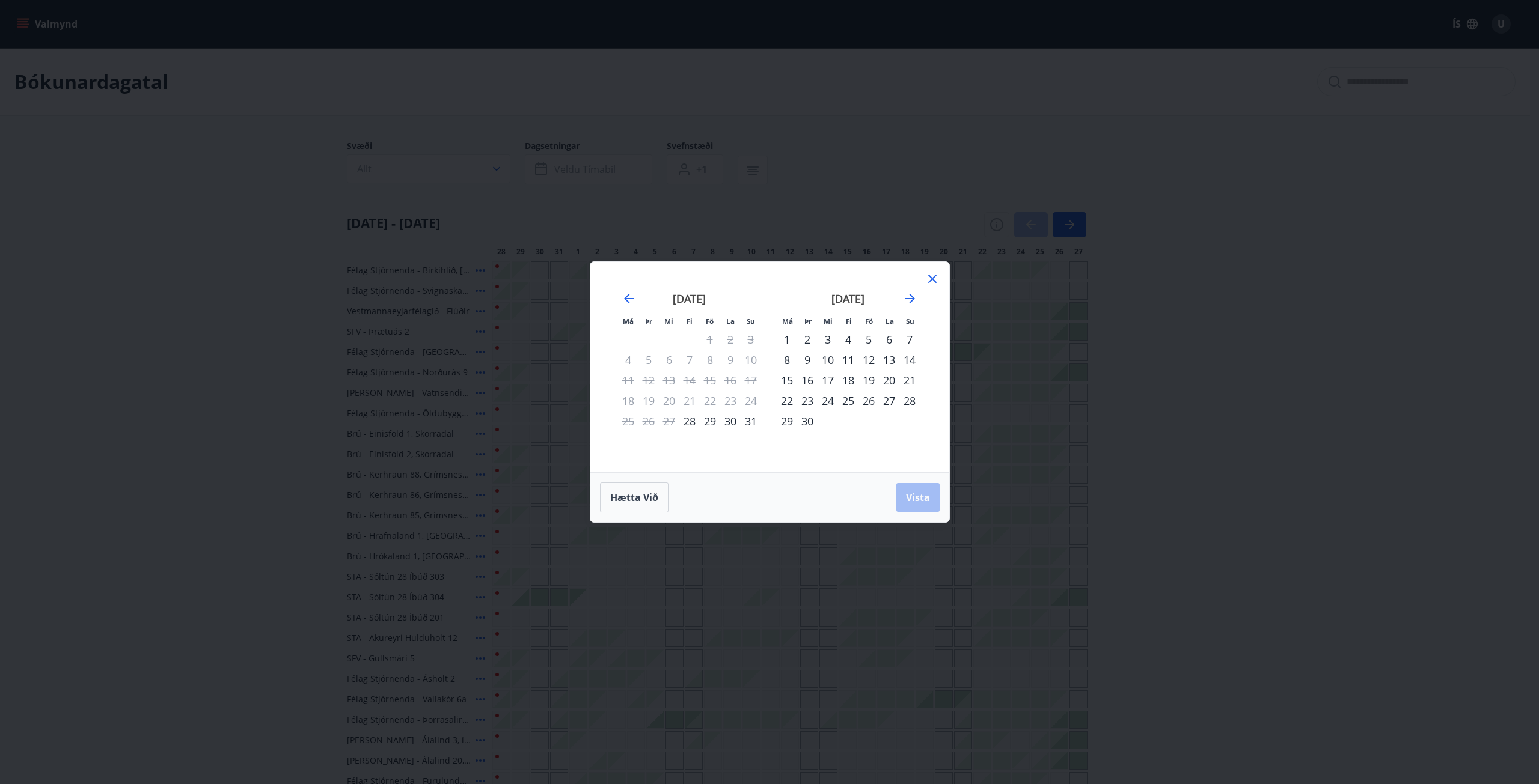
click at [846, 361] on div "11" at bounding box center [848, 360] width 21 height 21
click at [909, 363] on div "14" at bounding box center [909, 360] width 21 height 21
click at [911, 492] on span "Vista" at bounding box center [917, 497] width 24 height 13
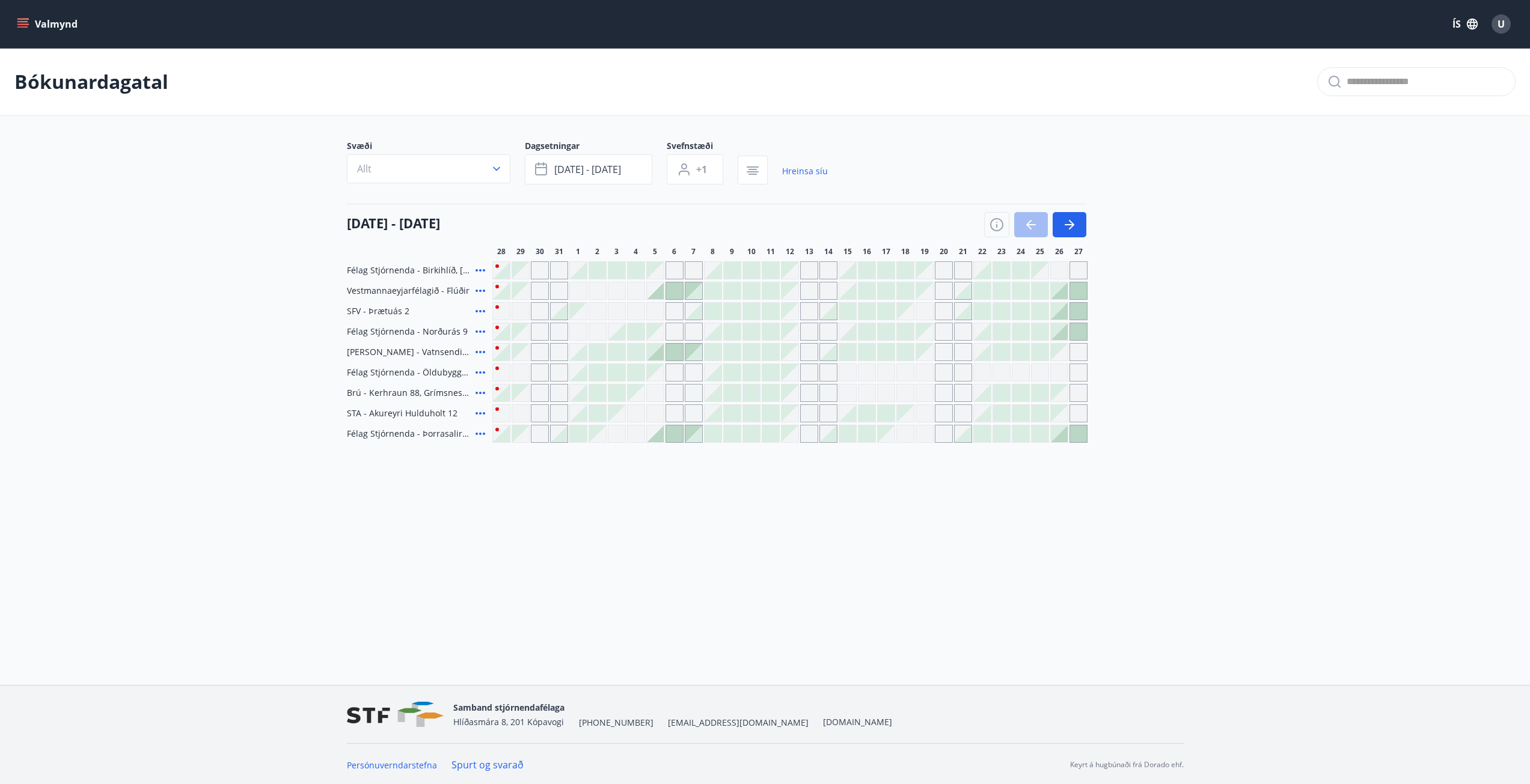
click at [26, 25] on icon "menu" at bounding box center [24, 24] width 13 height 1
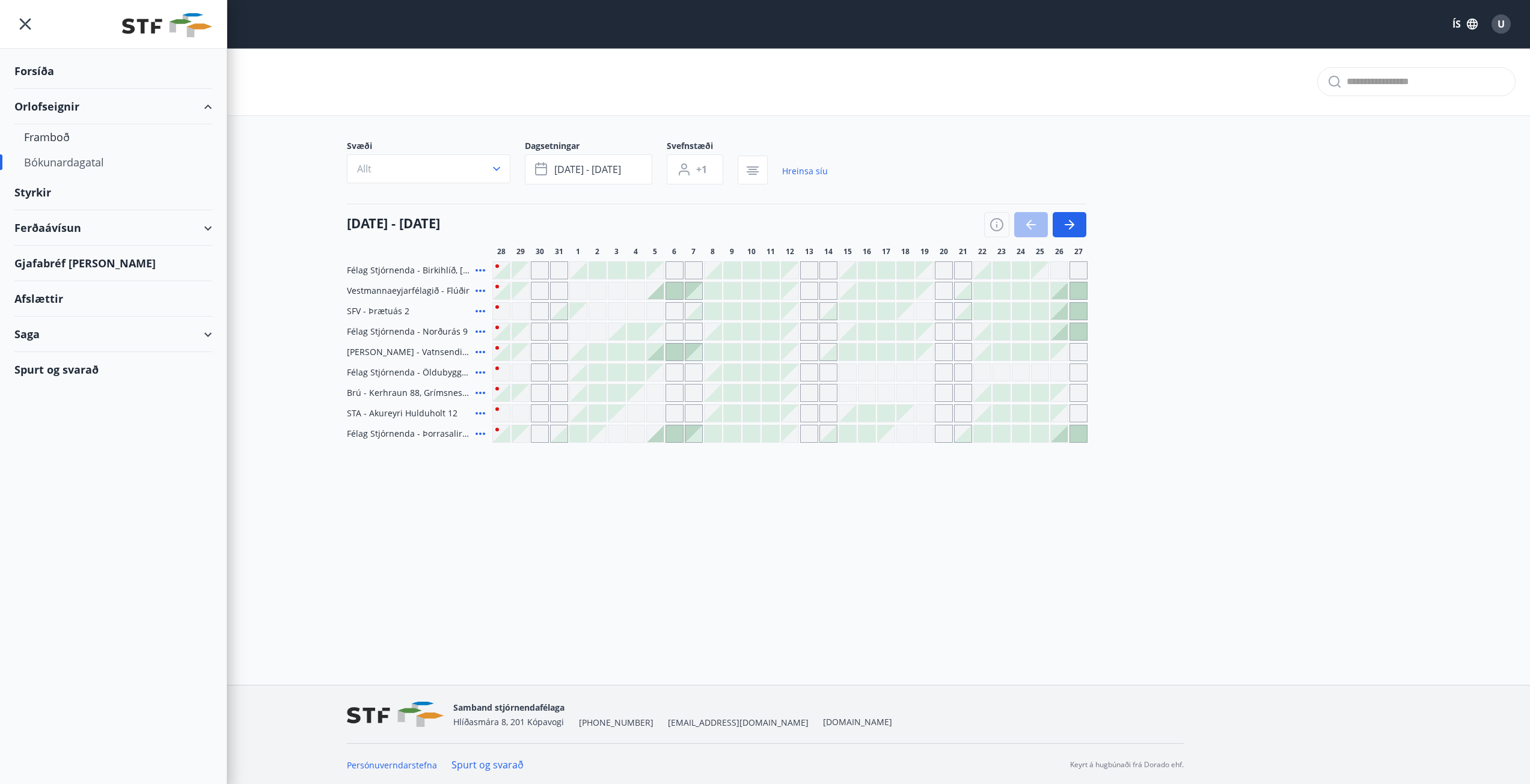
click at [209, 231] on div "Ferðaávísun" at bounding box center [113, 228] width 198 height 35
click at [71, 223] on div "Ferðaávísun" at bounding box center [113, 228] width 198 height 35
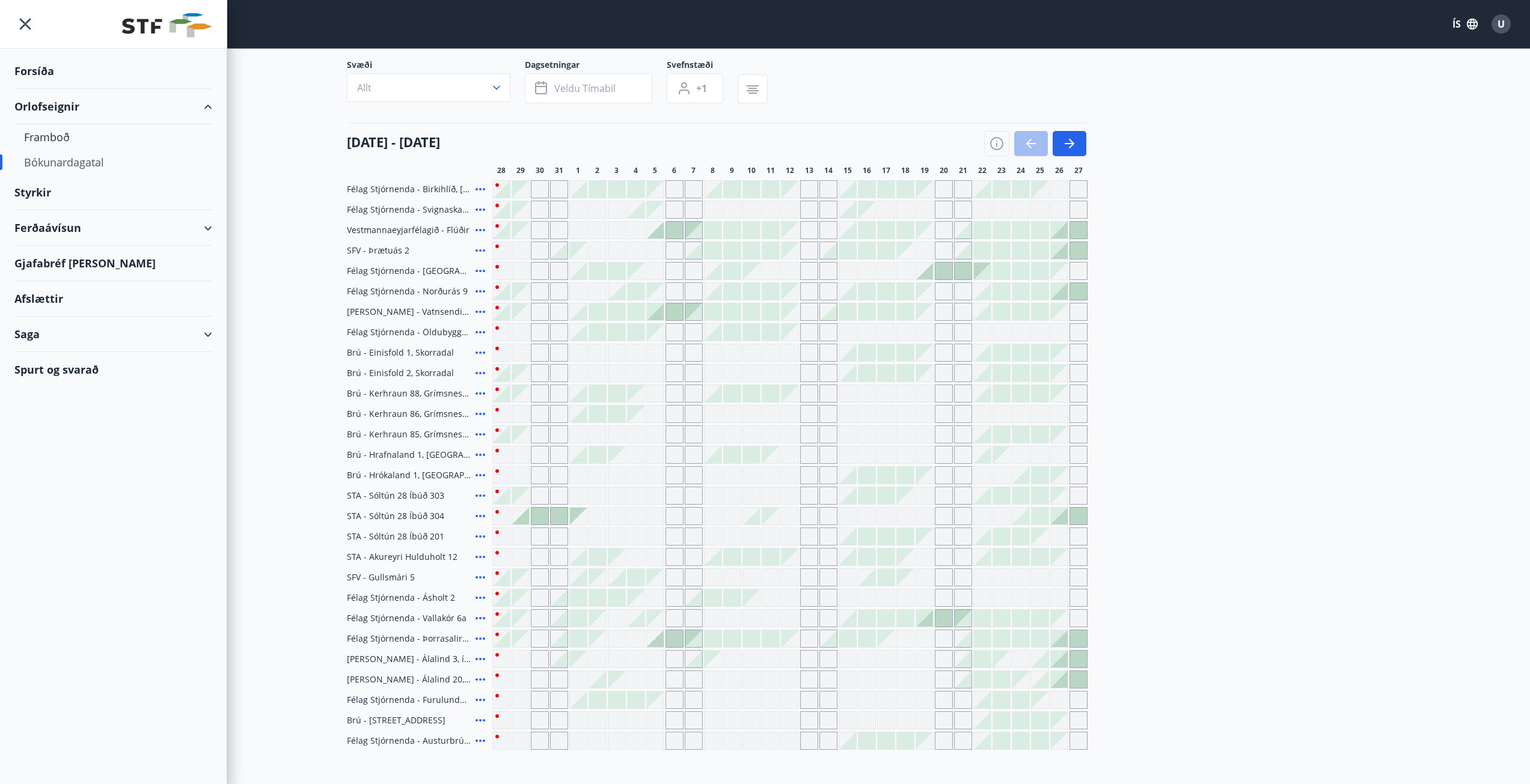
scroll to position [76, 0]
click at [498, 93] on icon "button" at bounding box center [497, 93] width 7 height 4
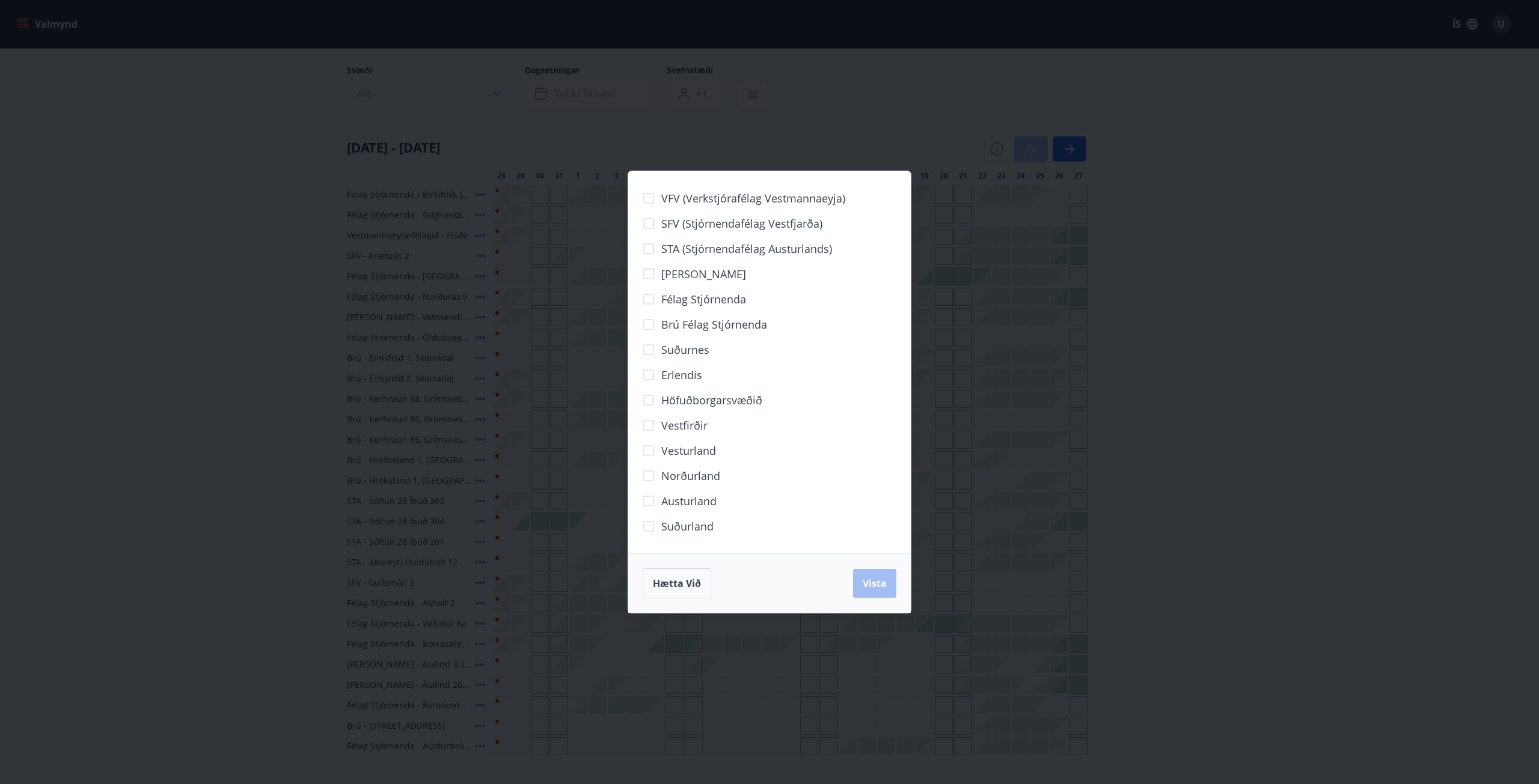
click at [498, 93] on div "VFV (Verkstjórafélag Vestmannaeyja) SFV (Stjórnendafélag Vestfjarða) STA (Stjór…" at bounding box center [770, 392] width 1539 height 784
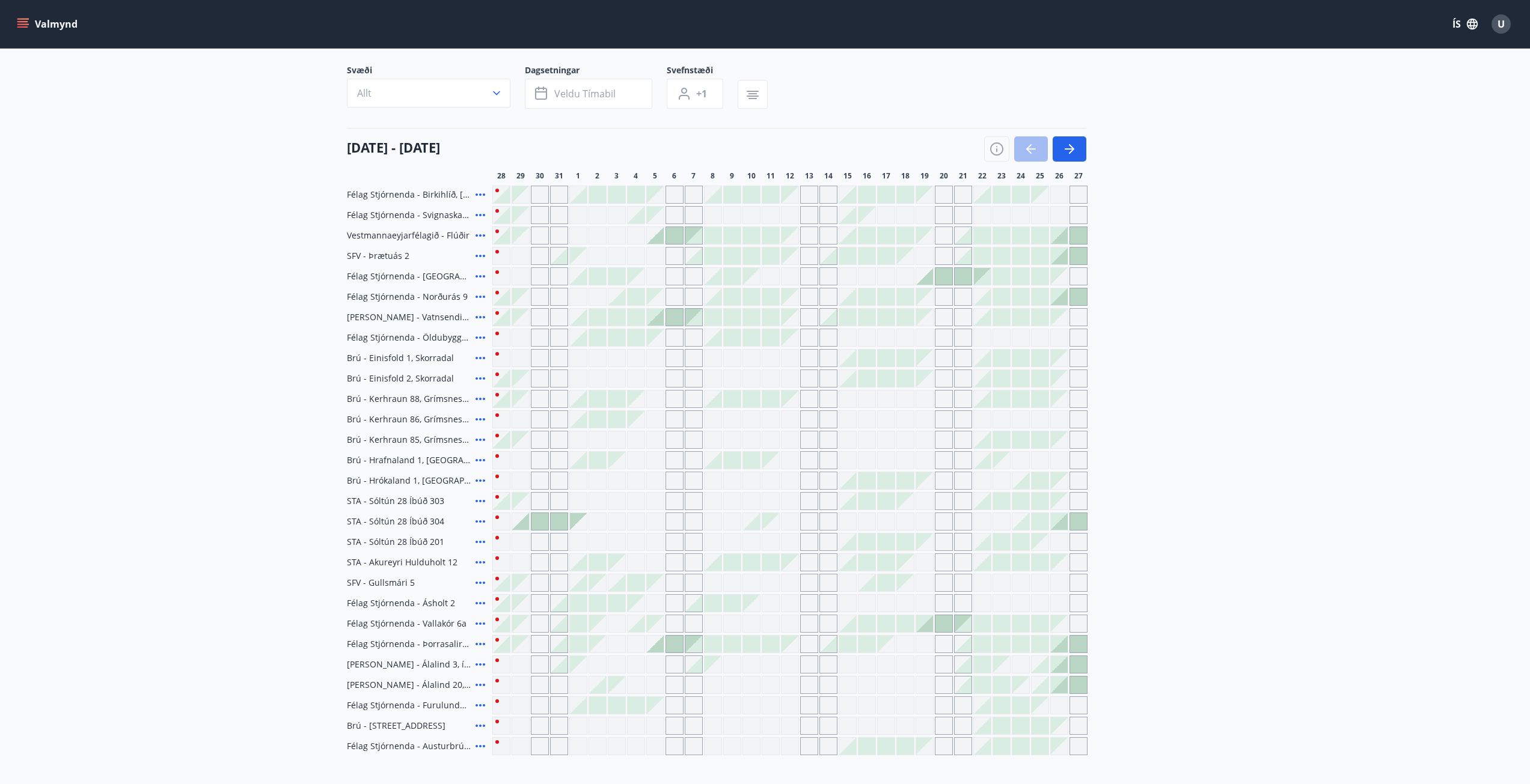
click at [29, 23] on button "Valmynd" at bounding box center [49, 24] width 68 height 21
click at [1225, 460] on main "Bókunardagatal Svæði Allt Dagsetningar Veldu tímabil Svefnstæði +1 28 ágúst - 2…" at bounding box center [765, 364] width 1530 height 783
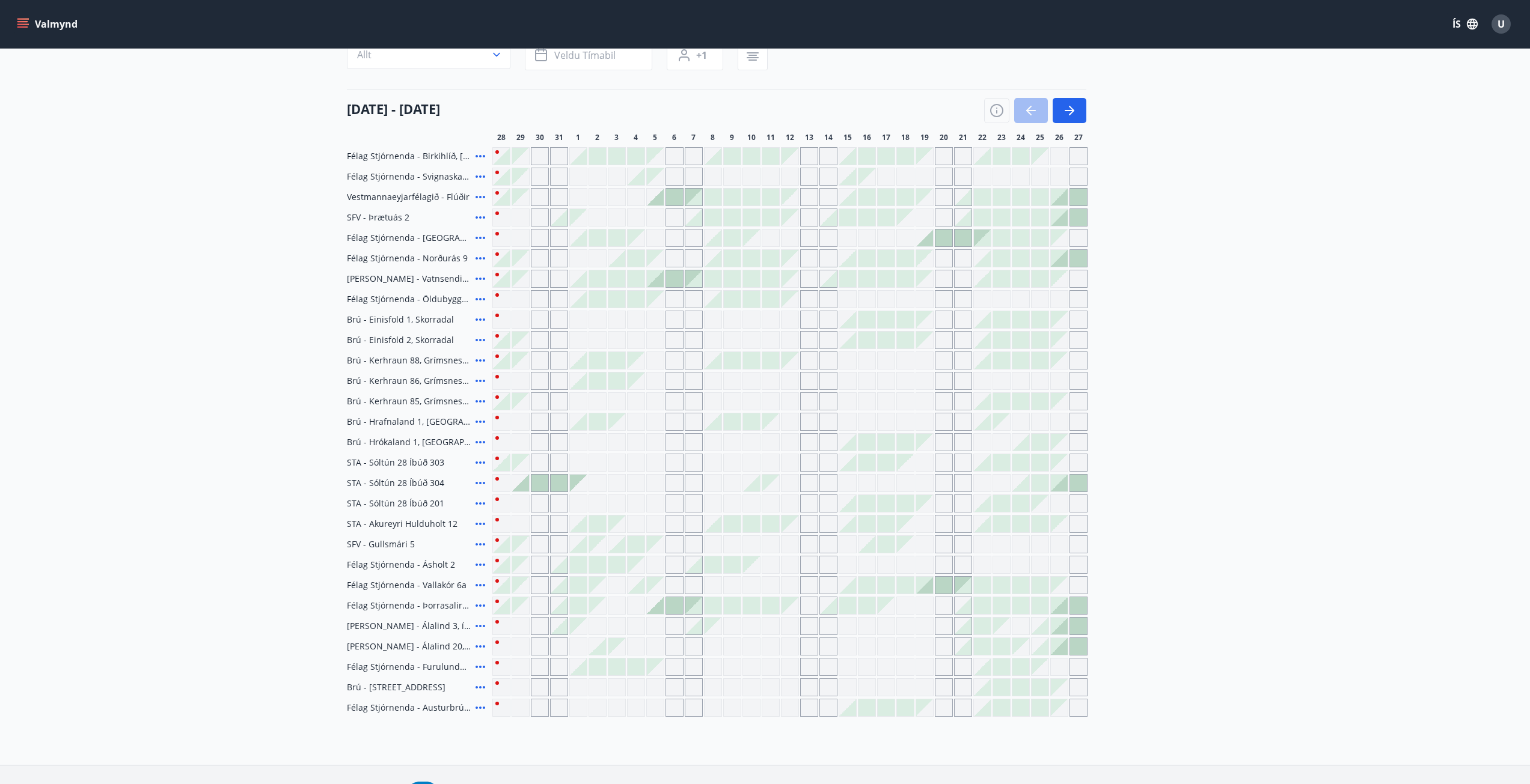
scroll to position [0, 0]
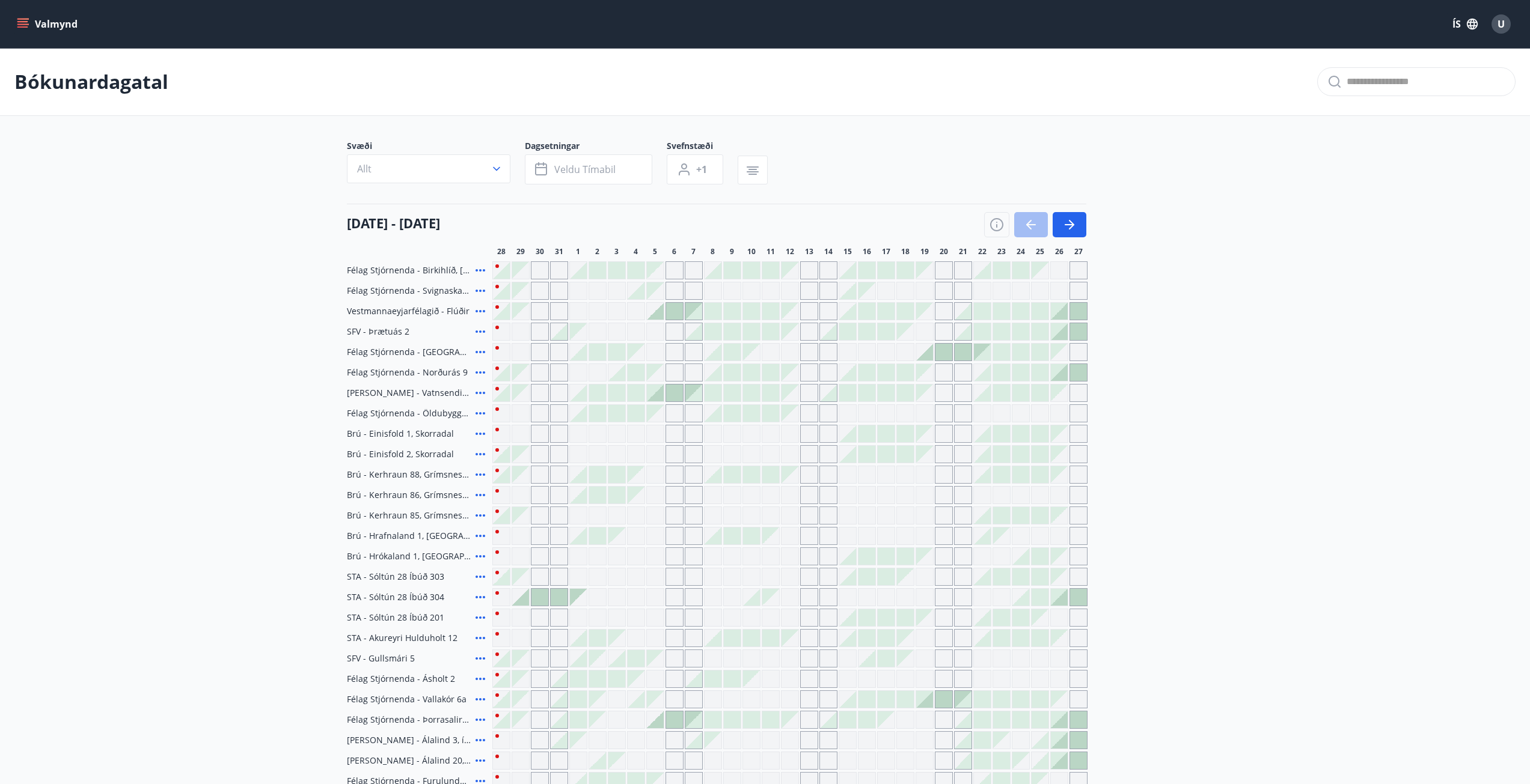
click at [18, 16] on button "Valmynd" at bounding box center [49, 24] width 68 height 21
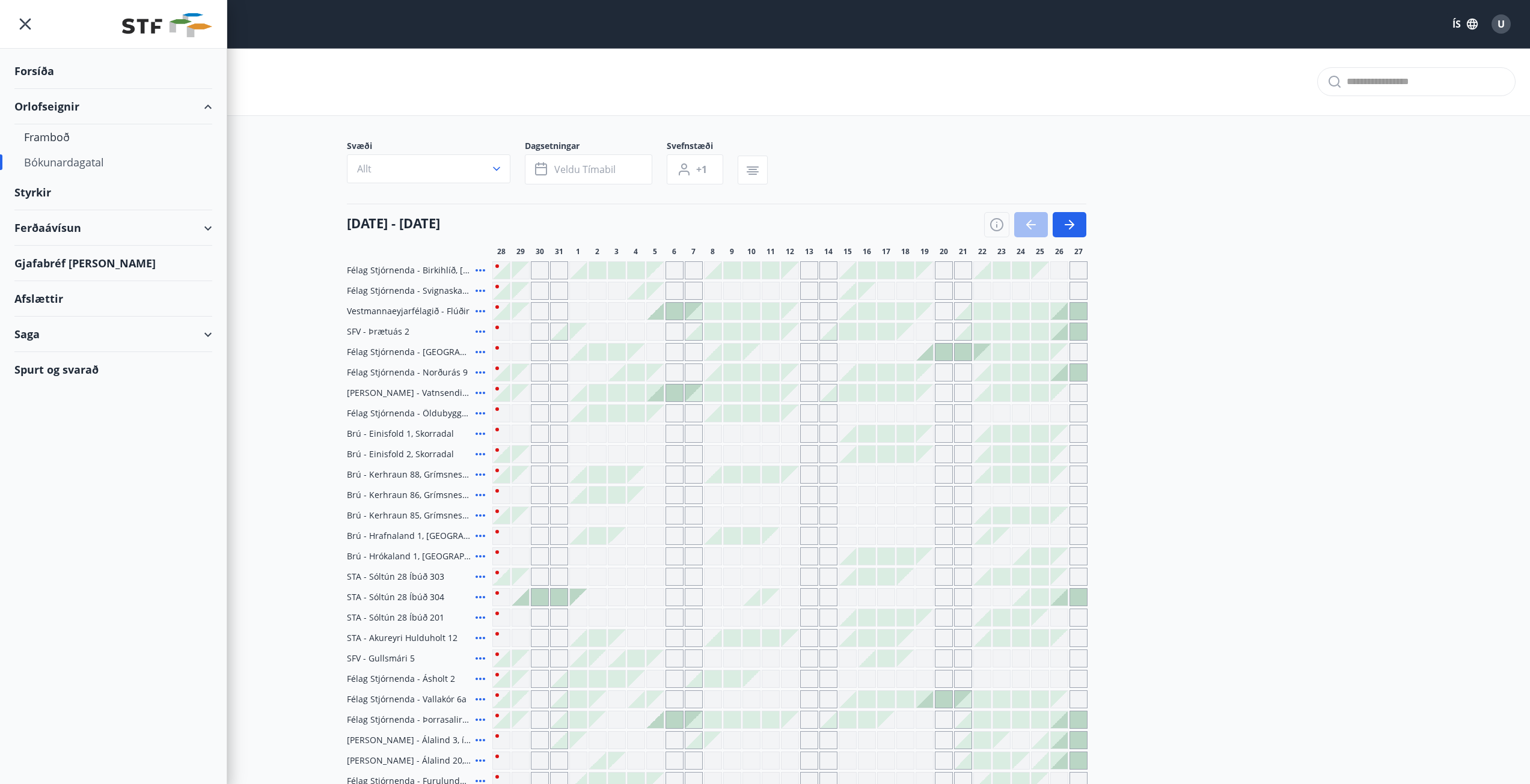
click at [211, 330] on div "Saga" at bounding box center [113, 334] width 198 height 35
click at [40, 412] on div "Umsóknir" at bounding box center [113, 415] width 179 height 25
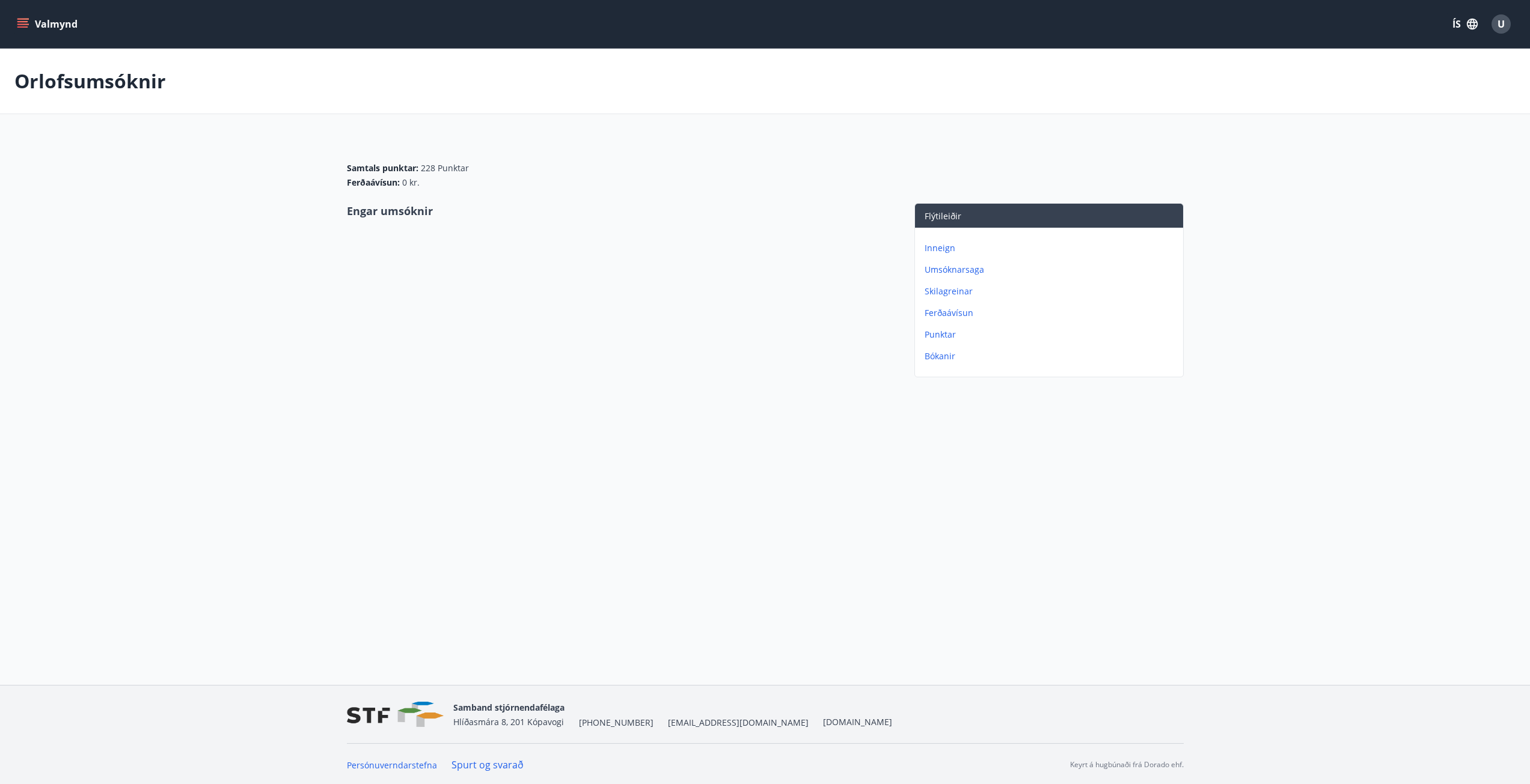
click at [945, 315] on p "Ferðaávísun" at bounding box center [1051, 313] width 254 height 12
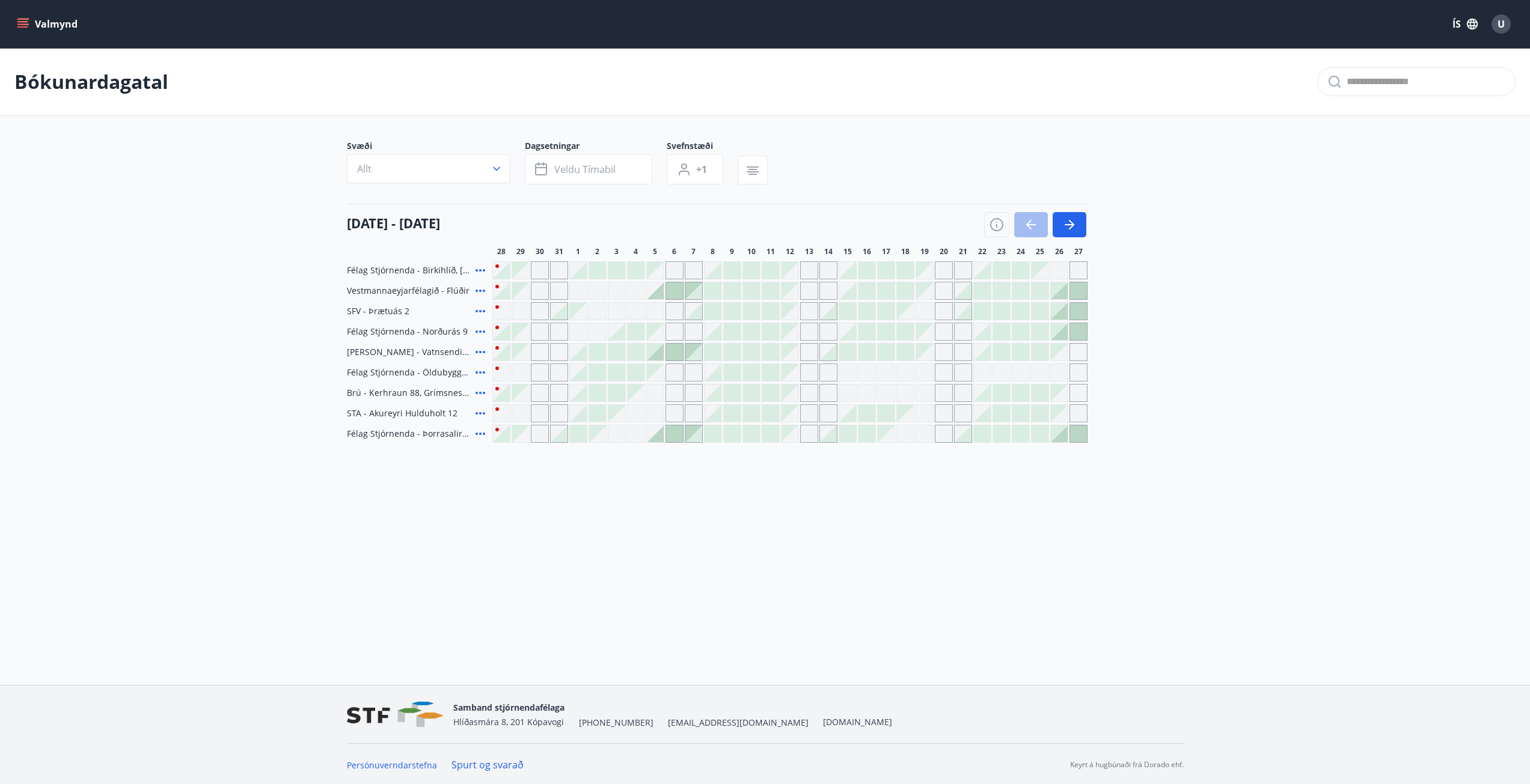
click at [25, 24] on icon "menu" at bounding box center [23, 24] width 12 height 12
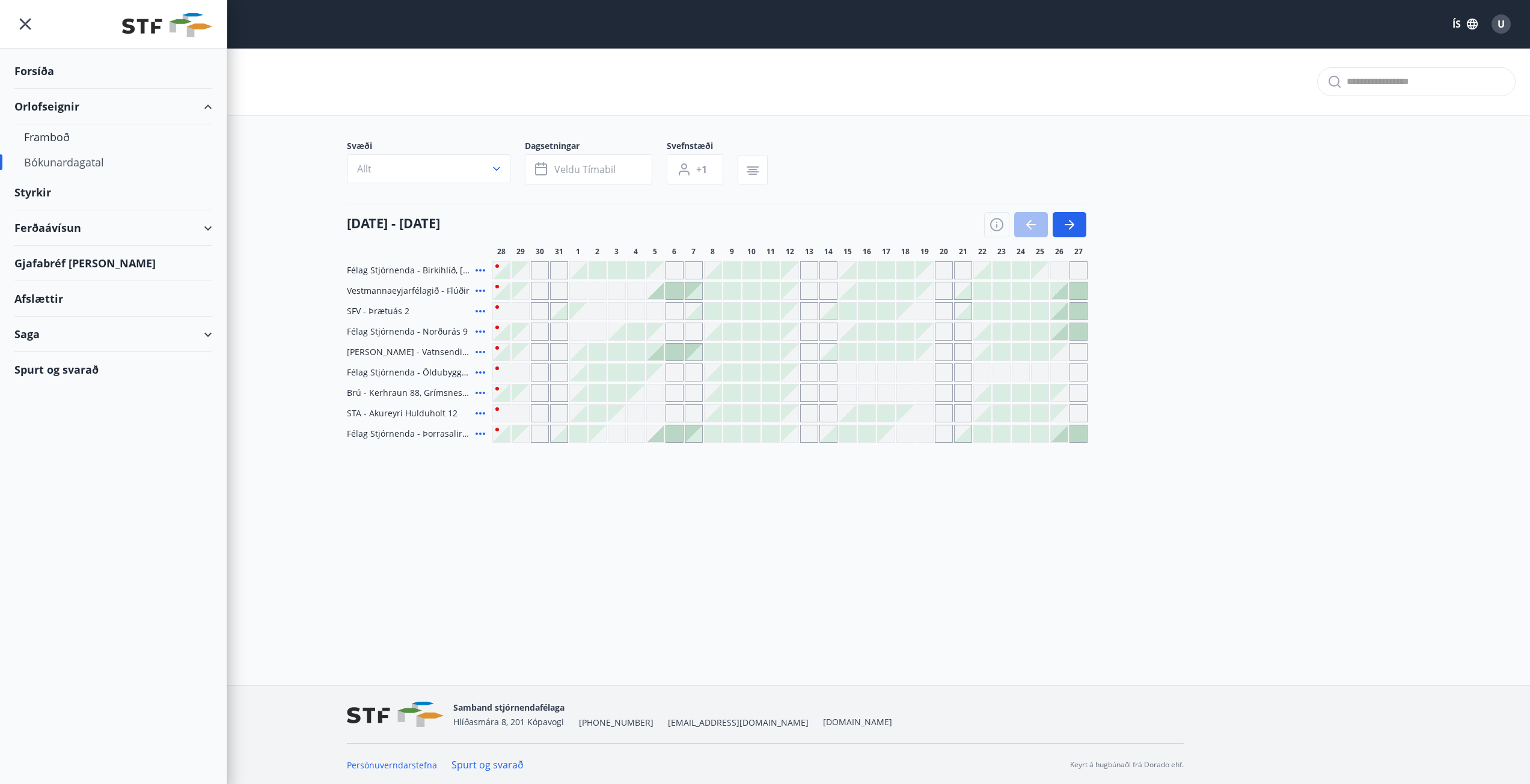
click at [65, 263] on div "Gjafabréf [PERSON_NAME]" at bounding box center [113, 263] width 198 height 35
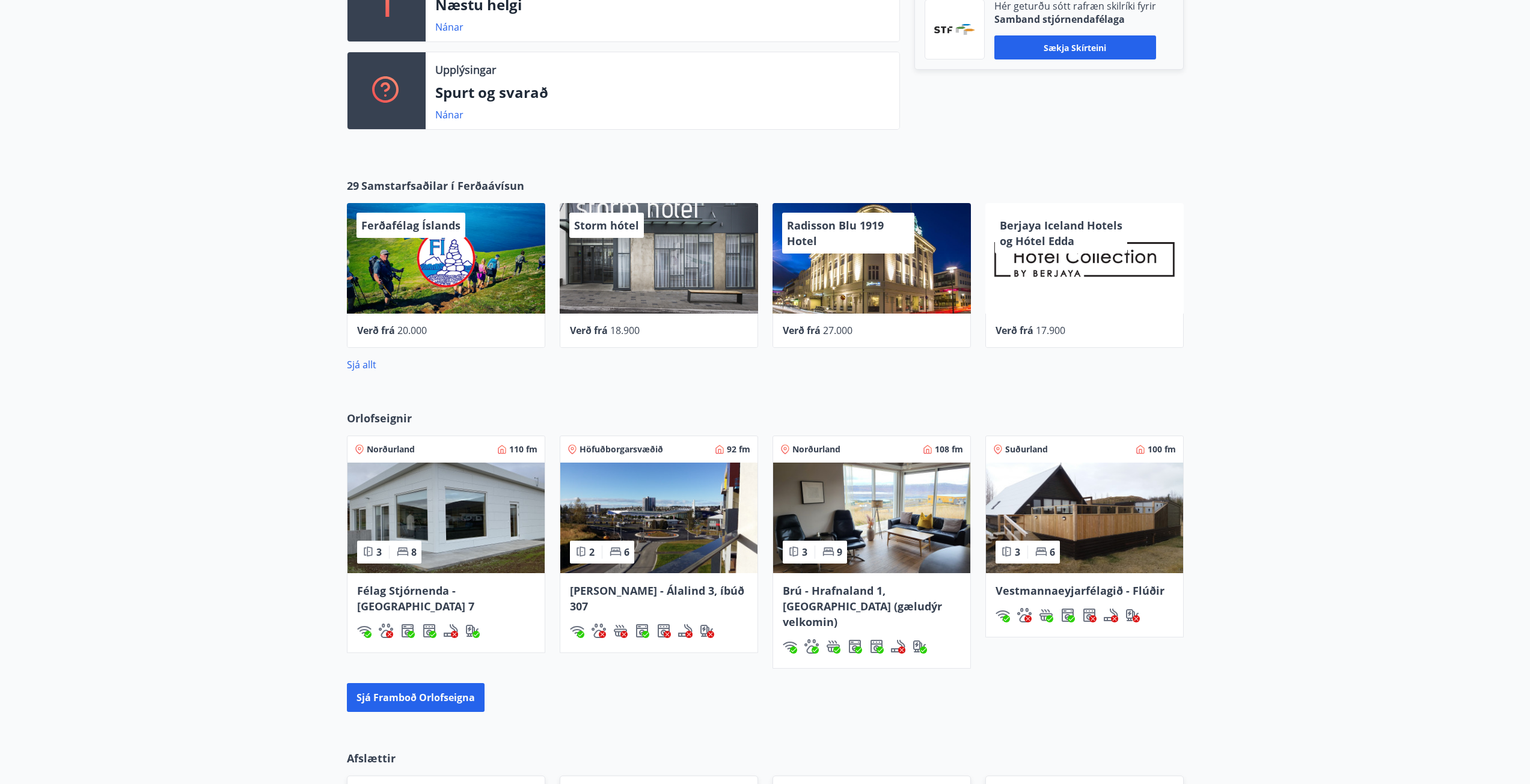
scroll to position [481, 0]
click at [359, 364] on link "Sjá allt" at bounding box center [362, 364] width 29 height 13
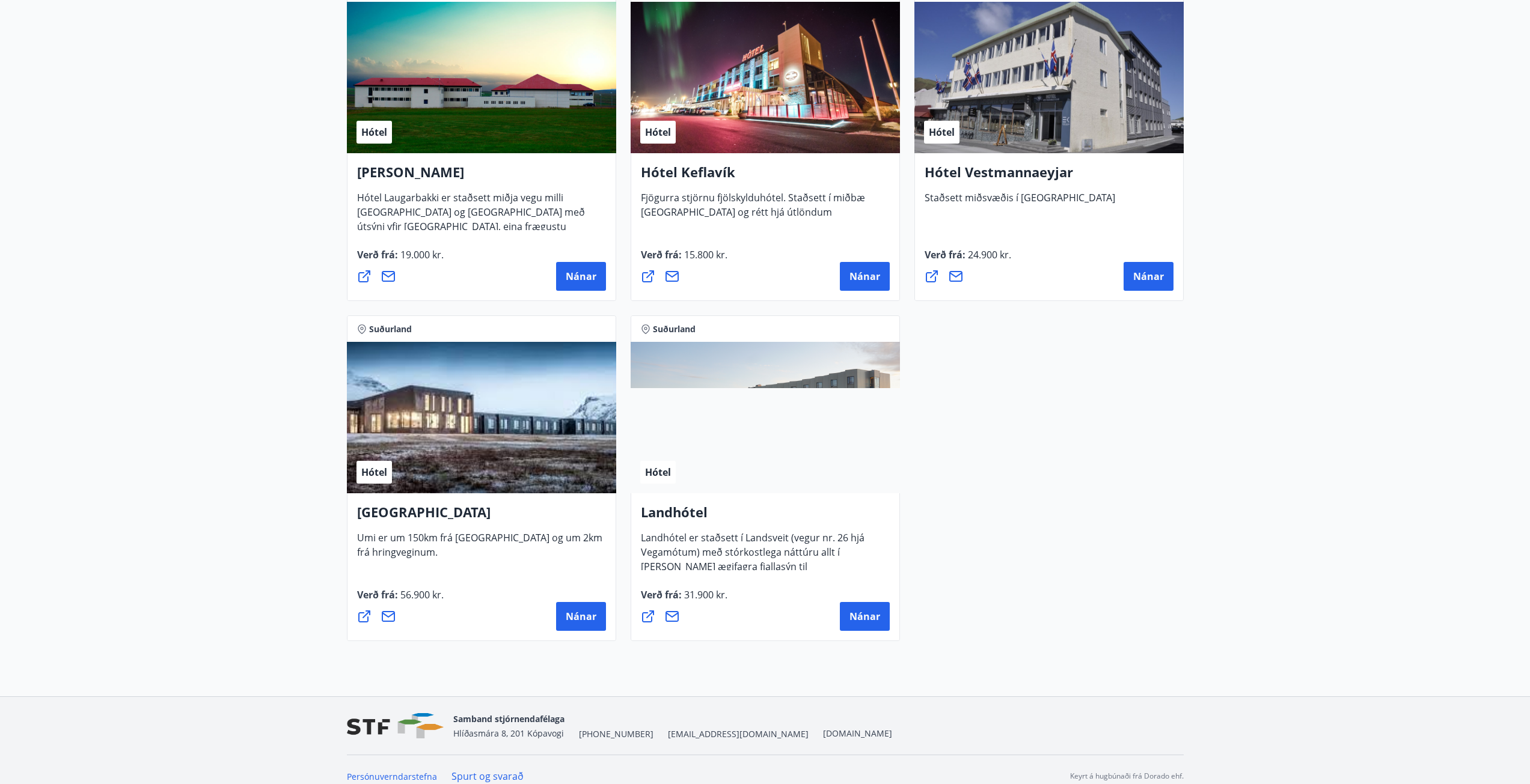
scroll to position [2991, 0]
